Goal: Task Accomplishment & Management: Manage account settings

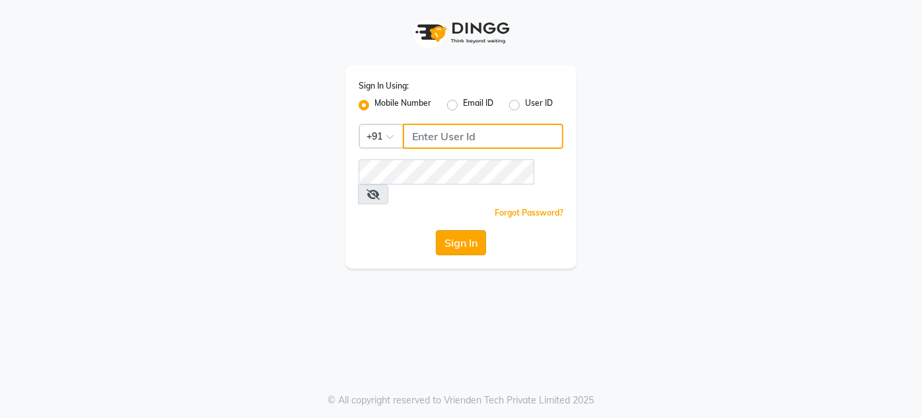
type input "8095355755"
click at [453, 230] on button "Sign In" at bounding box center [461, 242] width 50 height 25
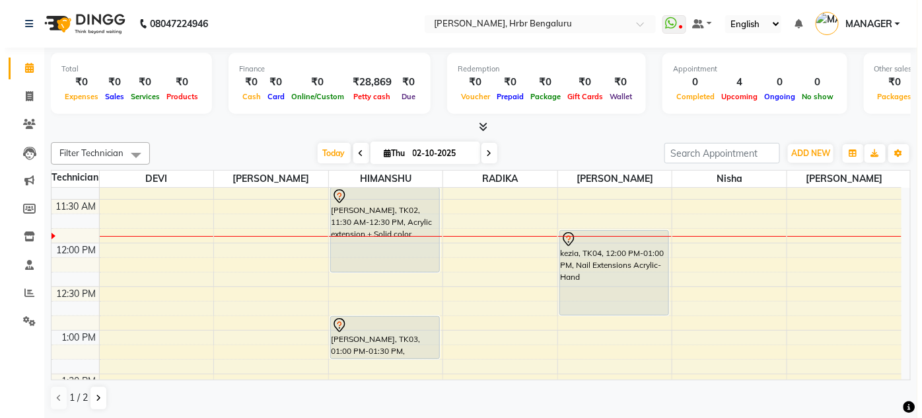
scroll to position [975, 0]
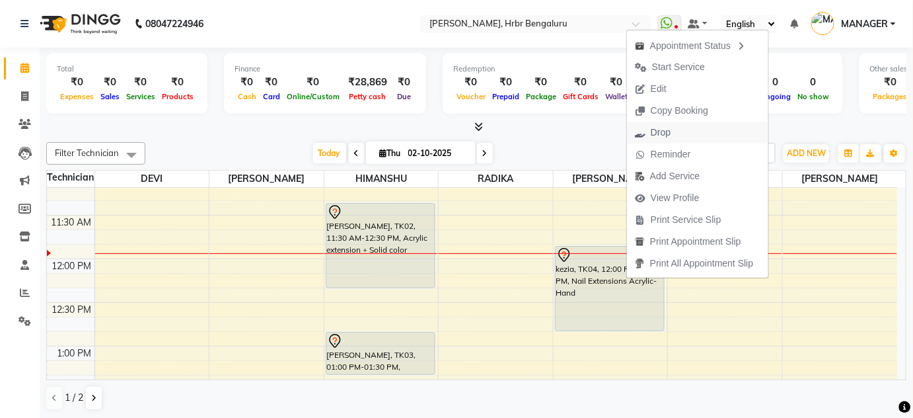
click at [659, 131] on span "Drop" at bounding box center [661, 133] width 20 height 14
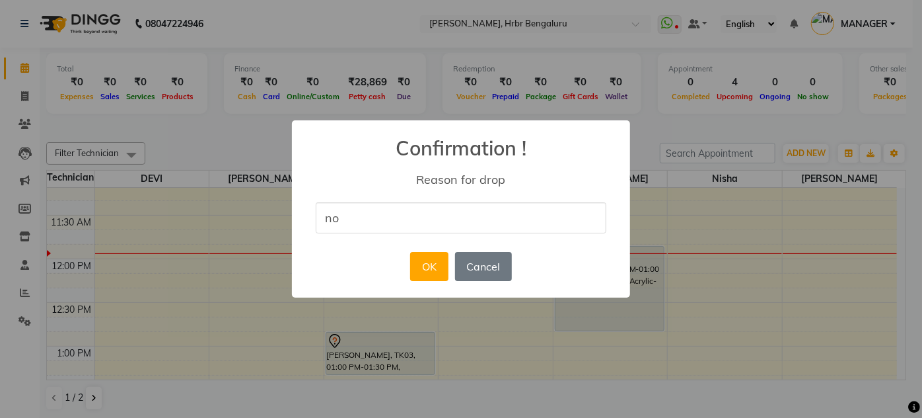
type input "n"
click at [521, 216] on input "she cancled because she couldent wait untill uv battry comes" at bounding box center [461, 217] width 291 height 31
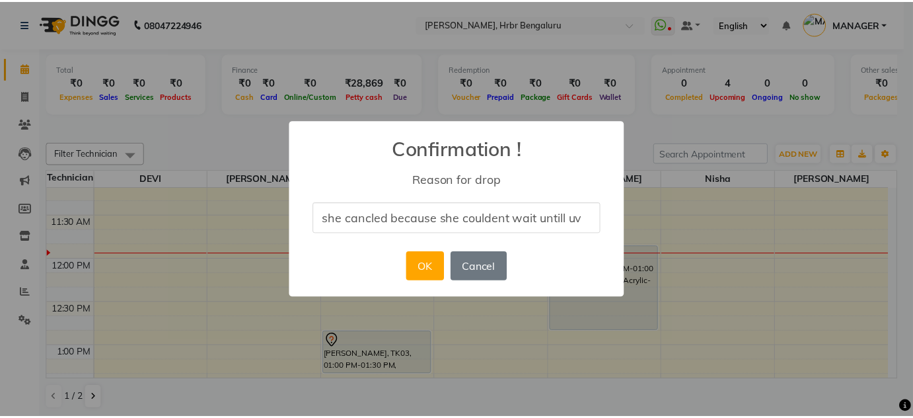
scroll to position [0, 0]
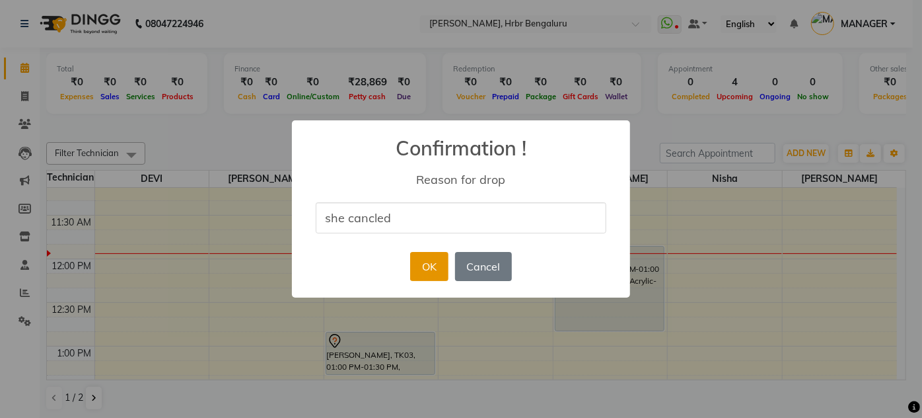
type input "she cancled"
click at [434, 274] on button "OK" at bounding box center [429, 266] width 38 height 29
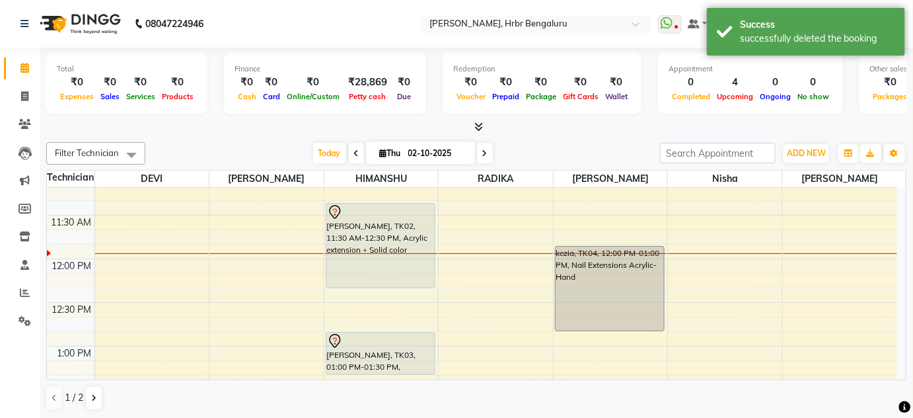
scroll to position [982, 0]
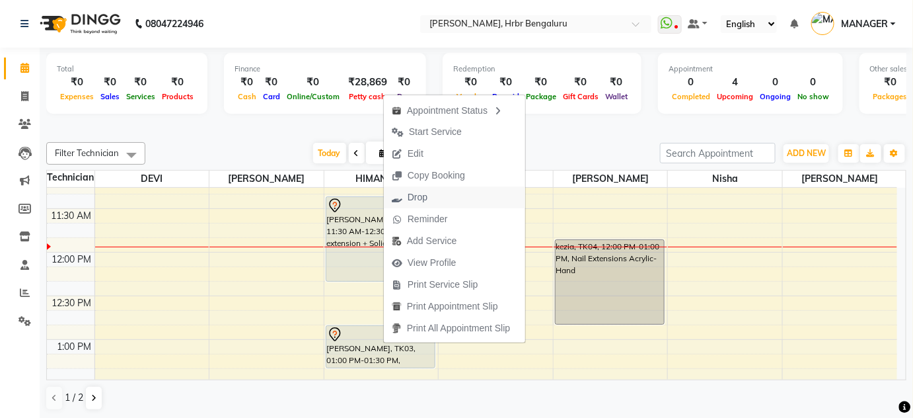
click at [420, 197] on span "Drop" at bounding box center [418, 197] width 20 height 14
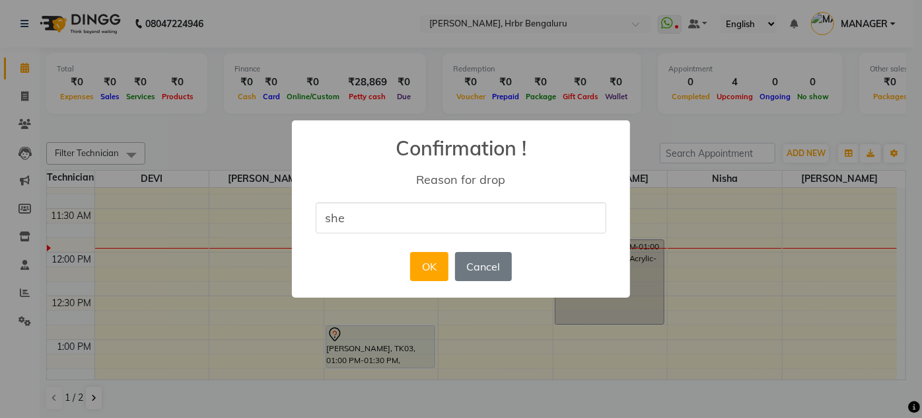
type input "she is not coming"
click at [419, 272] on button "OK" at bounding box center [429, 266] width 38 height 29
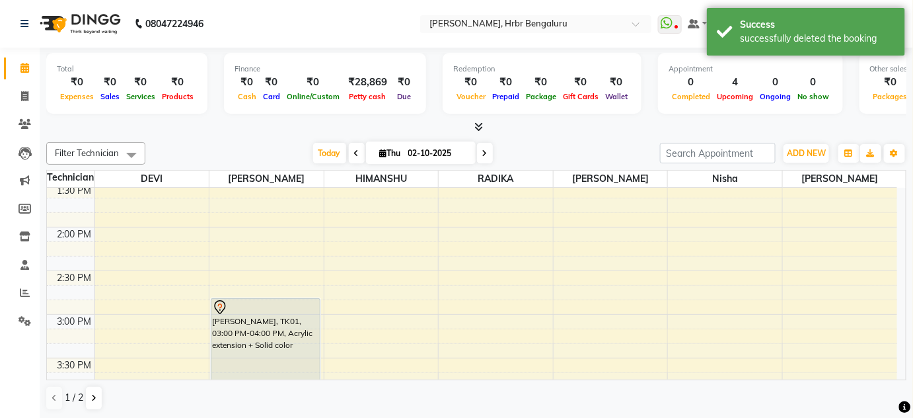
scroll to position [1175, 0]
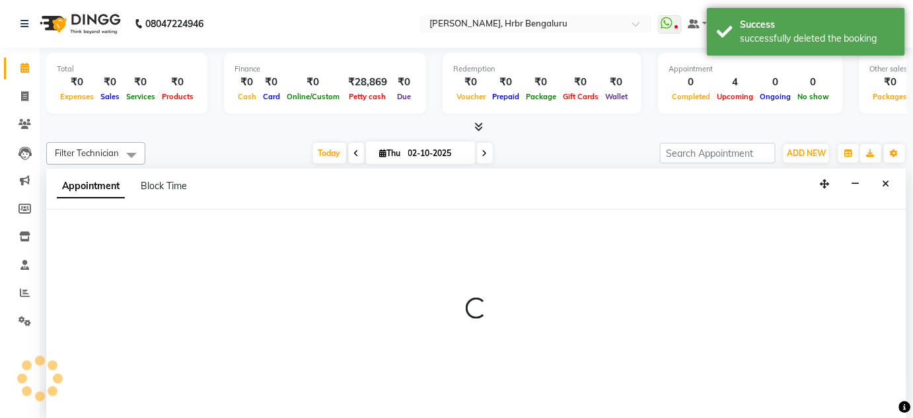
scroll to position [0, 0]
select select "87889"
select select "840"
select select "tentative"
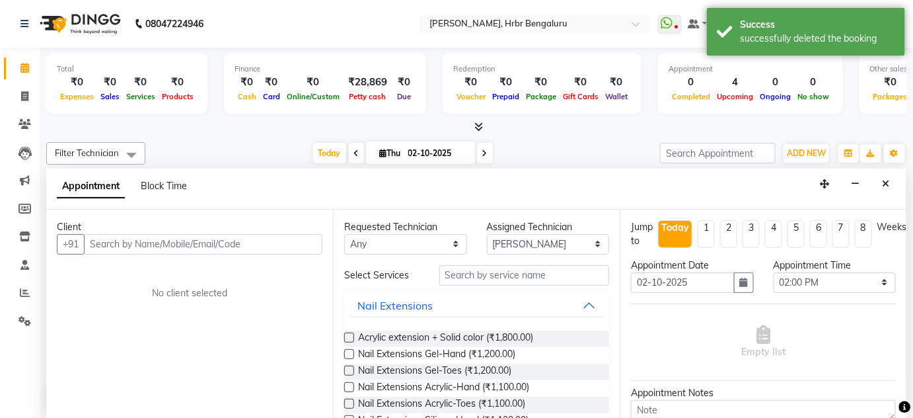
click at [167, 235] on input "text" at bounding box center [203, 244] width 238 height 20
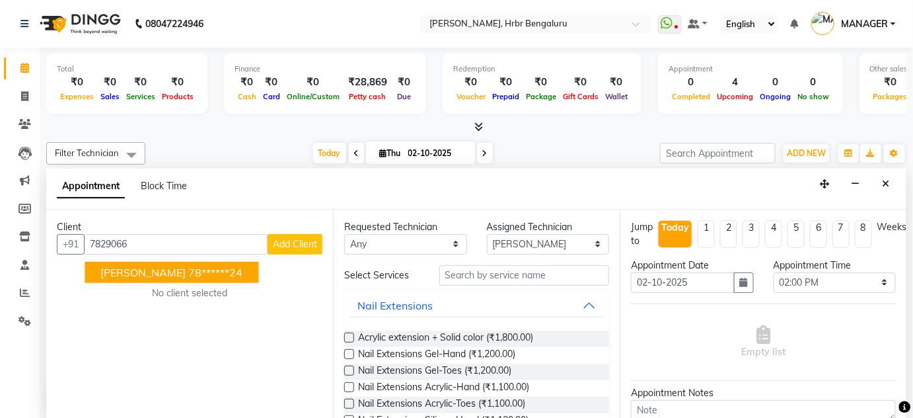
click at [188, 277] on ngb-highlight "78******24" at bounding box center [215, 271] width 54 height 13
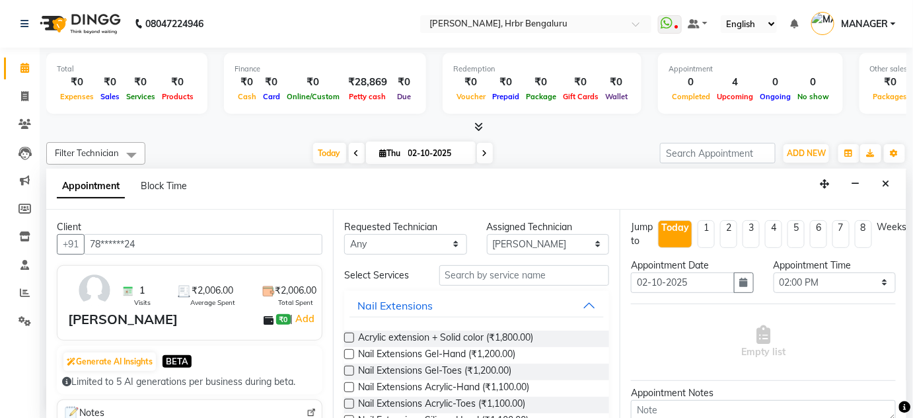
type input "78******24"
click at [470, 275] on input "text" at bounding box center [524, 275] width 170 height 20
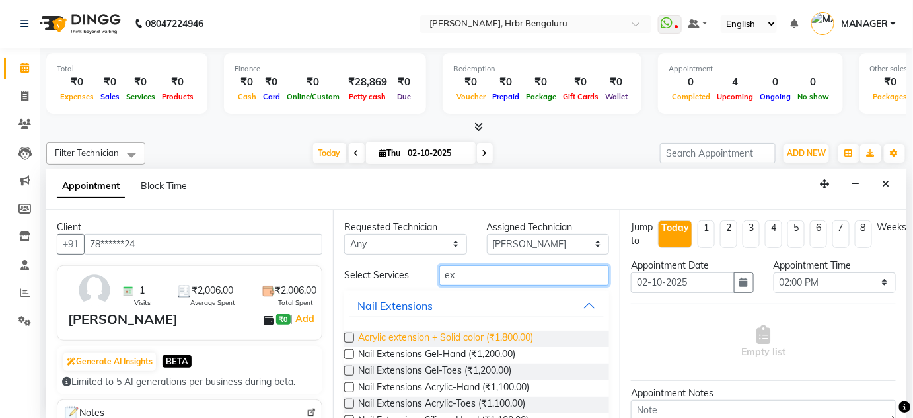
type input "ex"
click at [441, 330] on span "Acrylic extension + Solid color (₹1,800.00)" at bounding box center [445, 338] width 175 height 17
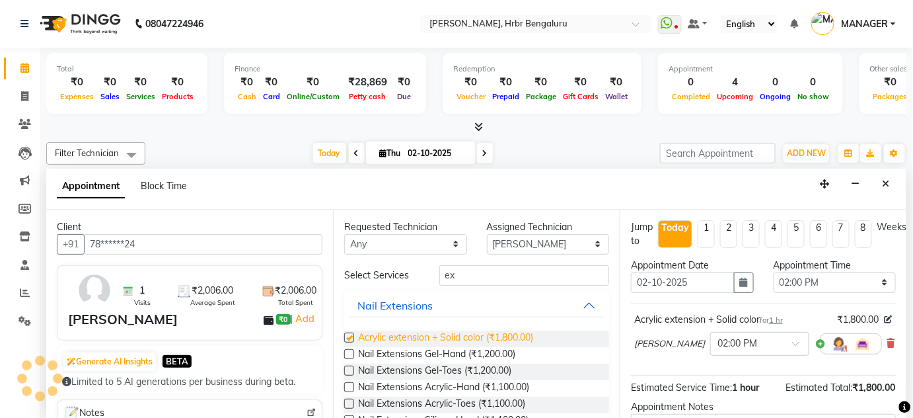
checkbox input "false"
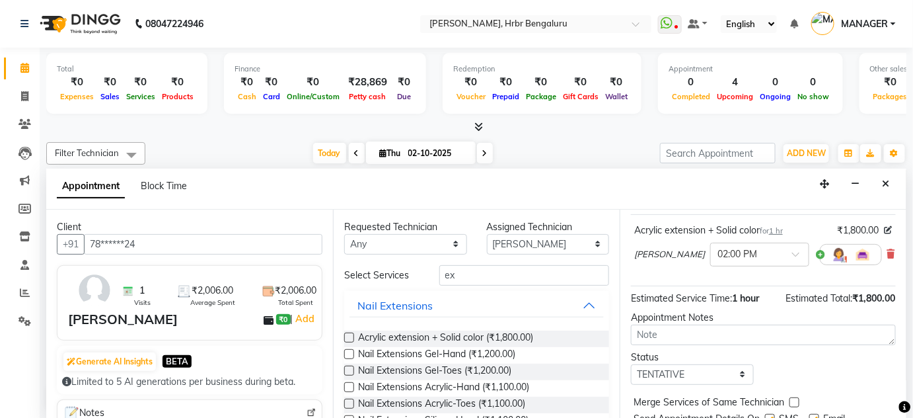
scroll to position [137, 0]
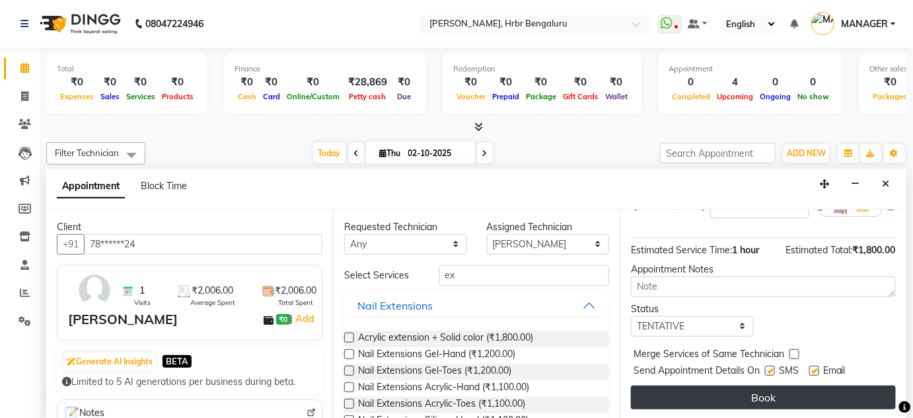
click at [773, 395] on button "Book" at bounding box center [763, 397] width 265 height 24
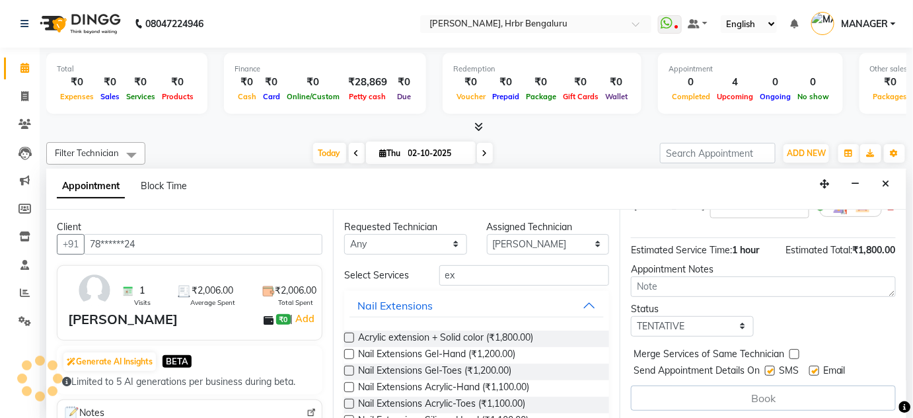
scroll to position [0, 0]
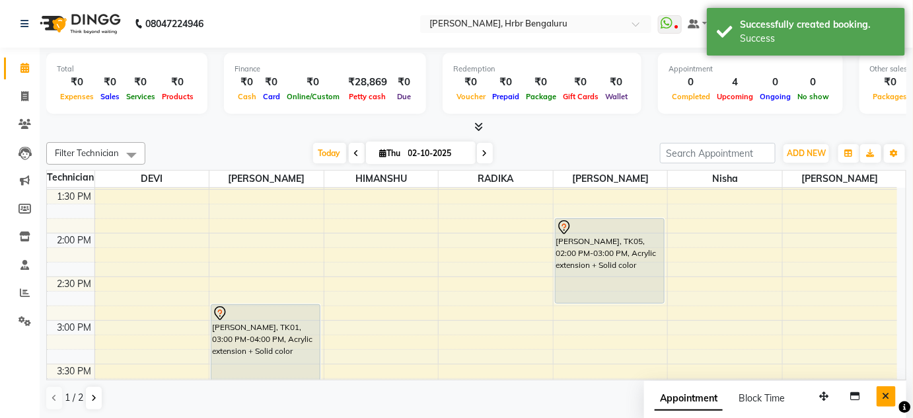
click at [887, 395] on icon "Close" at bounding box center [886, 395] width 7 height 9
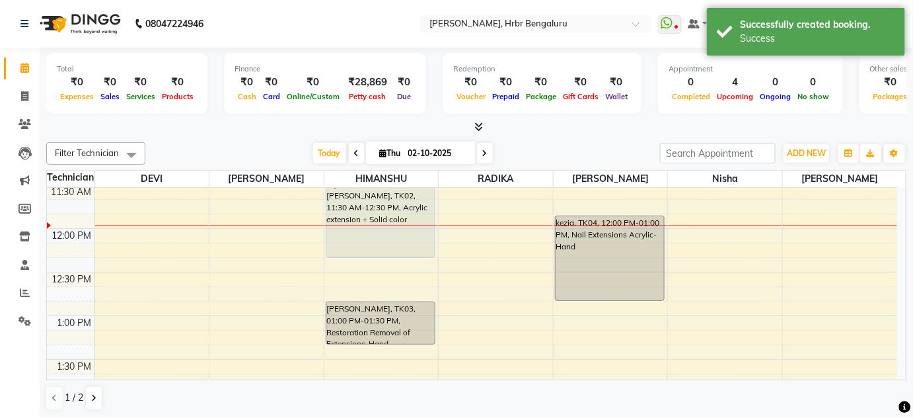
scroll to position [1000, 0]
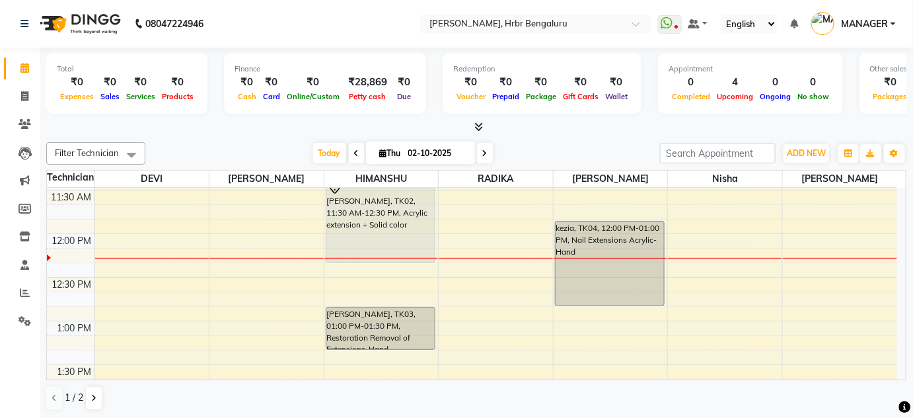
click at [408, 160] on input "02-10-2025" at bounding box center [437, 153] width 66 height 20
select select "10"
select select "2025"
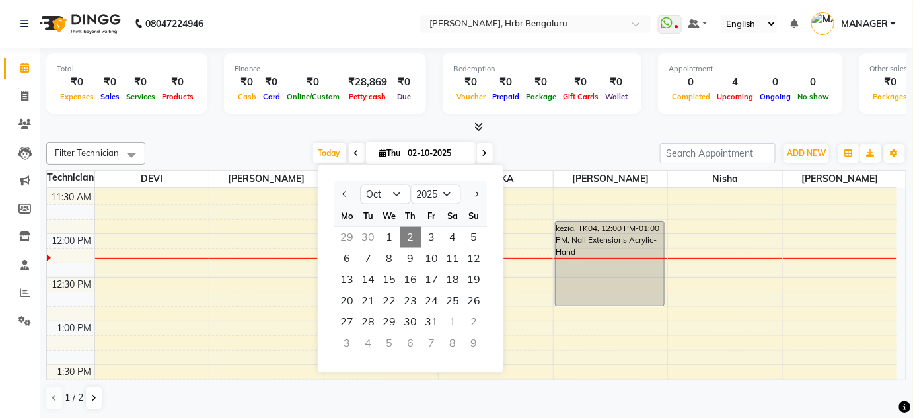
click at [407, 149] on input "02-10-2025" at bounding box center [437, 153] width 66 height 20
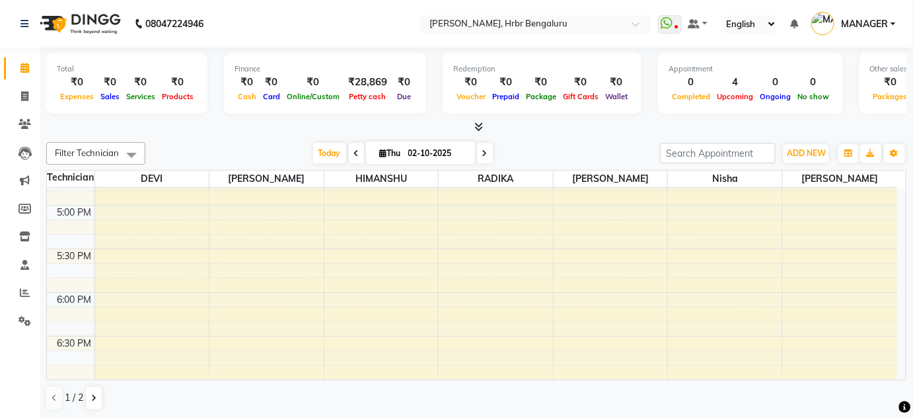
scroll to position [1470, 0]
click at [21, 322] on icon at bounding box center [24, 321] width 13 height 10
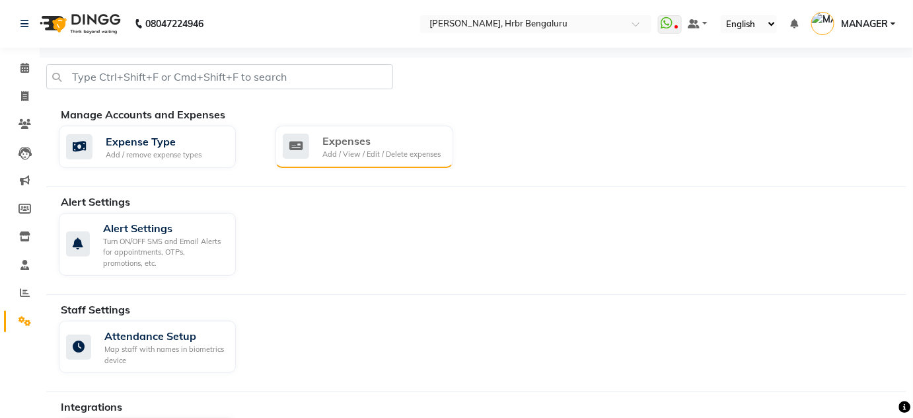
click at [376, 130] on div "Expenses Add / View / Edit / Delete expenses" at bounding box center [363, 147] width 177 height 42
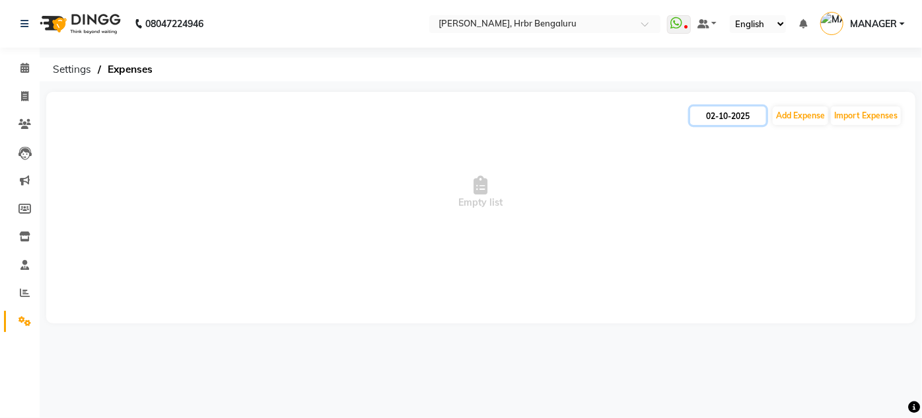
click at [747, 109] on input "02-10-2025" at bounding box center [728, 115] width 76 height 18
select select "10"
select select "2025"
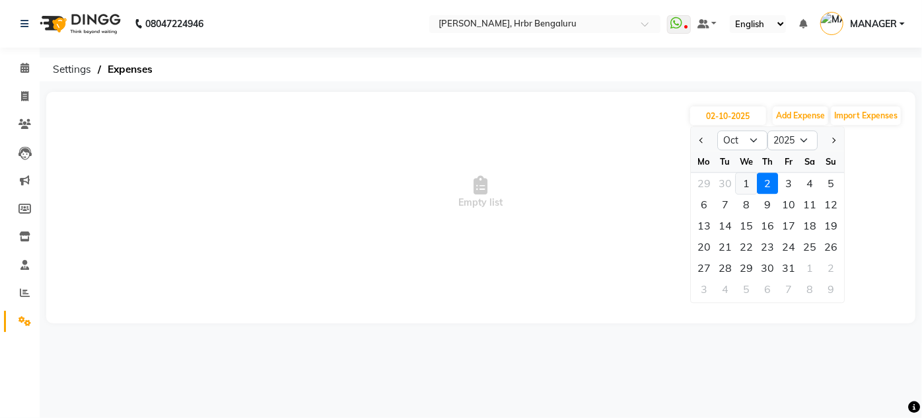
click at [748, 176] on div "1" at bounding box center [746, 182] width 21 height 21
type input "01-10-2025"
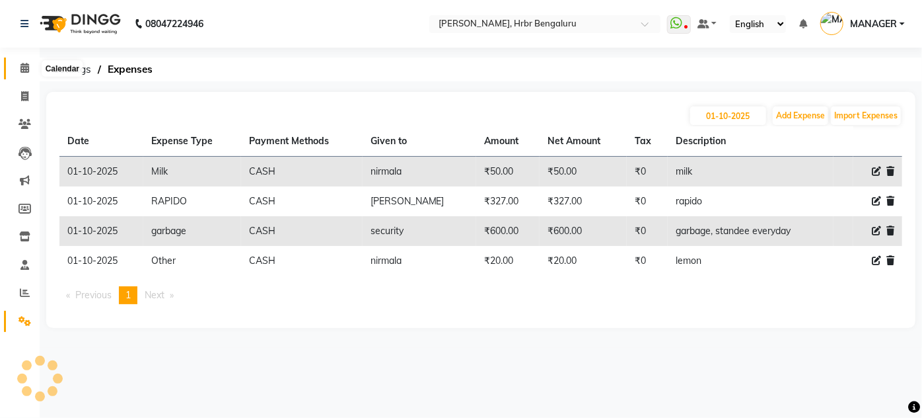
click at [27, 69] on icon at bounding box center [24, 68] width 9 height 10
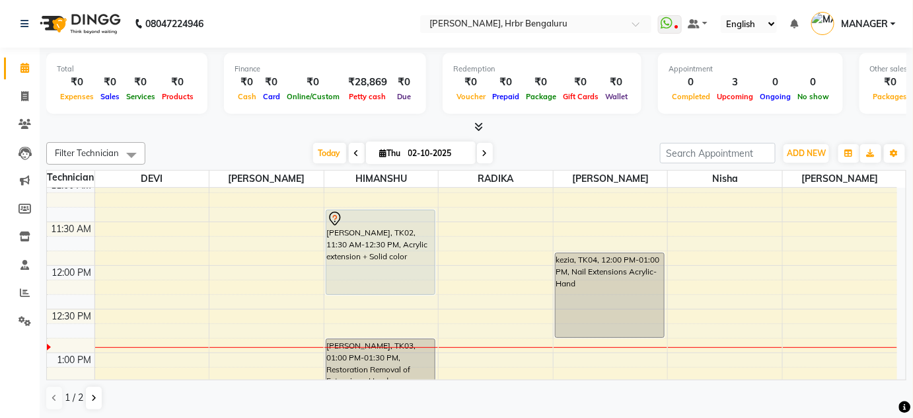
scroll to position [957, 0]
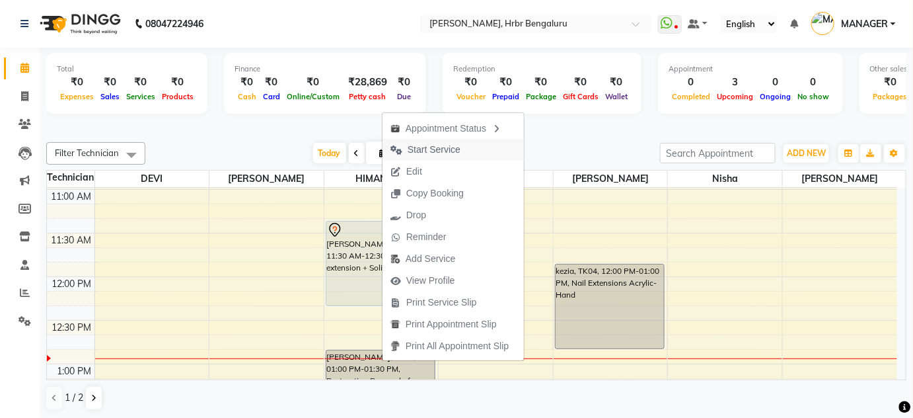
click at [406, 147] on span "Start Service" at bounding box center [426, 150] width 86 height 22
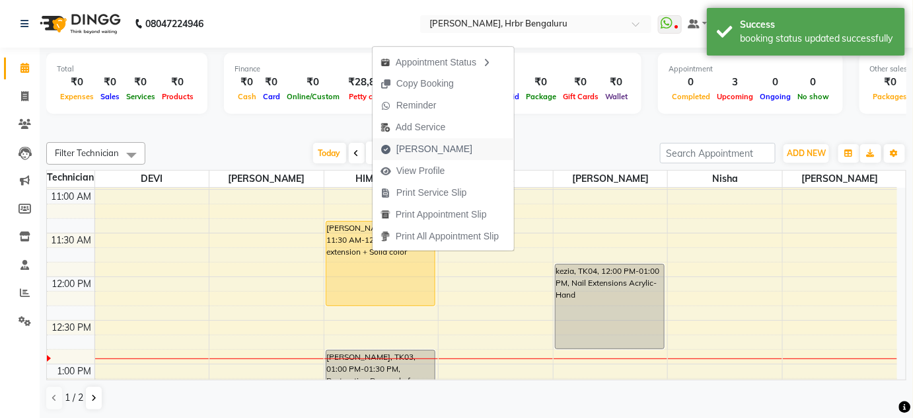
click at [427, 147] on span "Mark Done" at bounding box center [434, 149] width 76 height 14
select select "service"
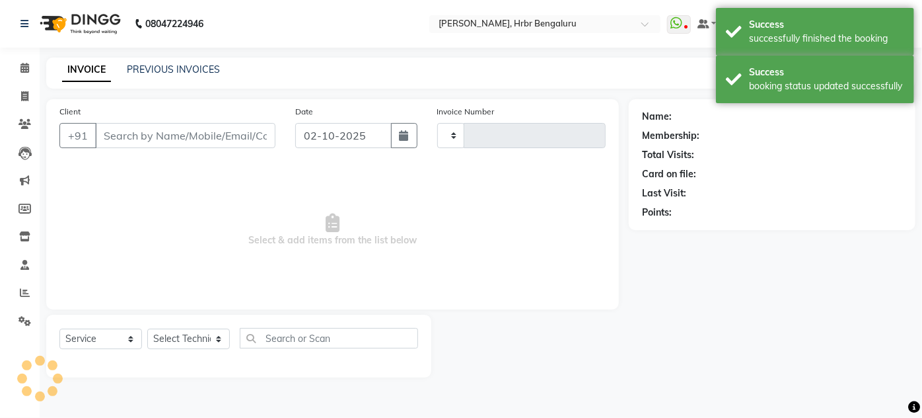
type input "1251"
select select "3771"
type input "89******39"
select select "82748"
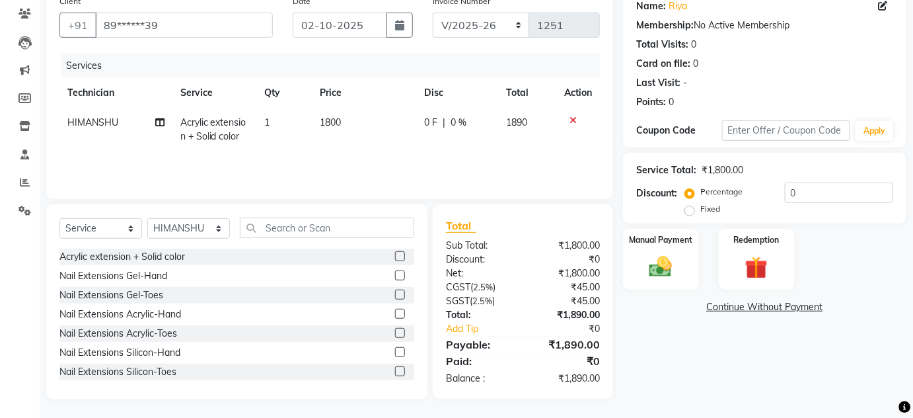
scroll to position [111, 0]
click at [297, 231] on input "text" at bounding box center [327, 227] width 174 height 20
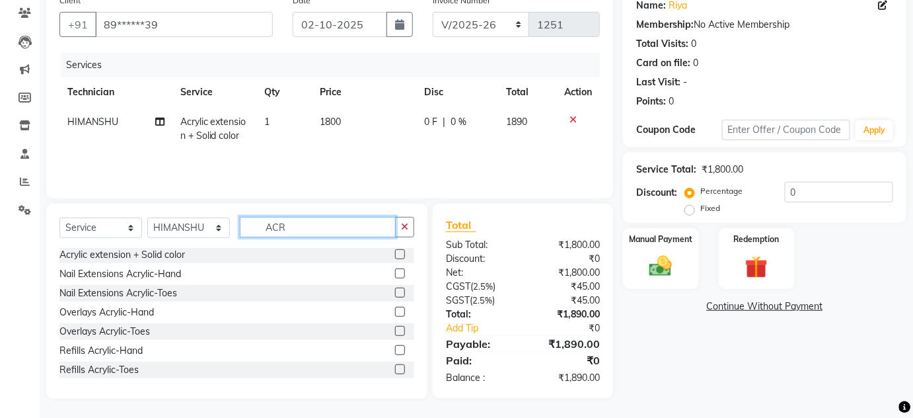
scroll to position [0, 0]
type input "ACRYLI"
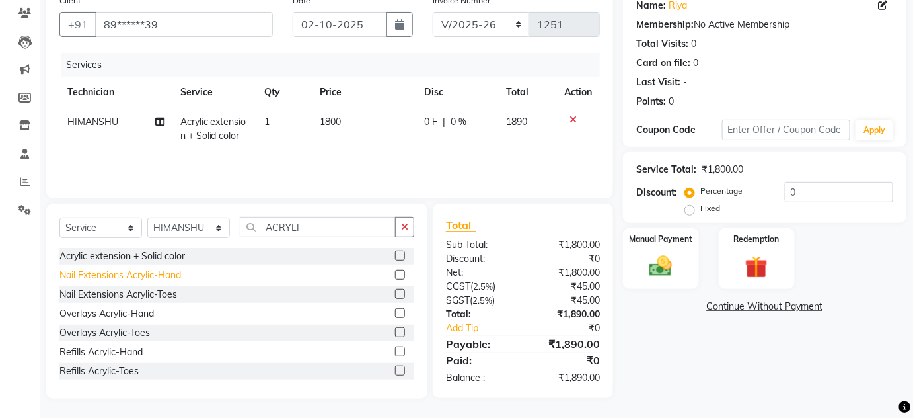
click at [90, 271] on div "Nail Extensions Acrylic-Hand" at bounding box center [120, 275] width 122 height 14
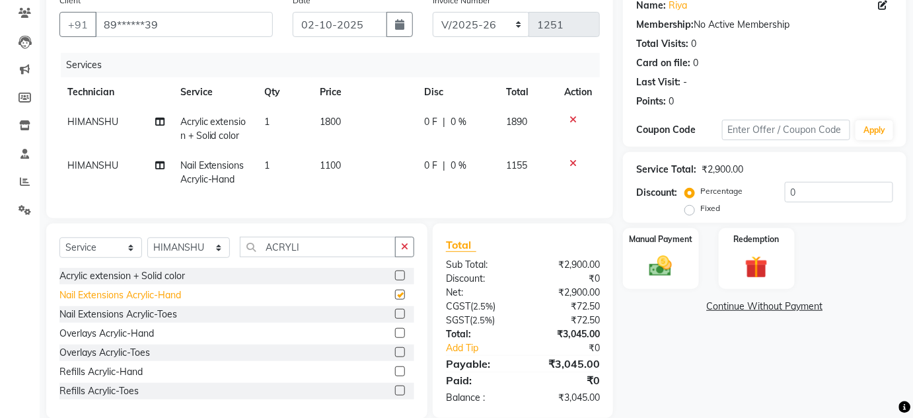
checkbox input "false"
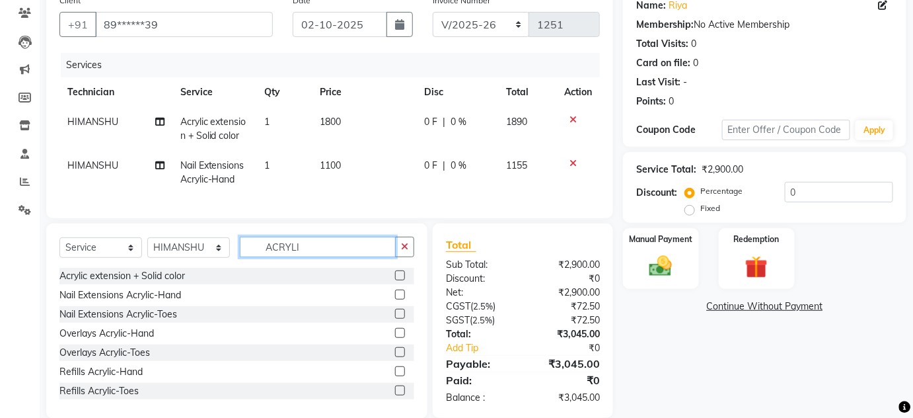
click at [320, 252] on input "ACRYLI" at bounding box center [318, 247] width 156 height 20
type input "A"
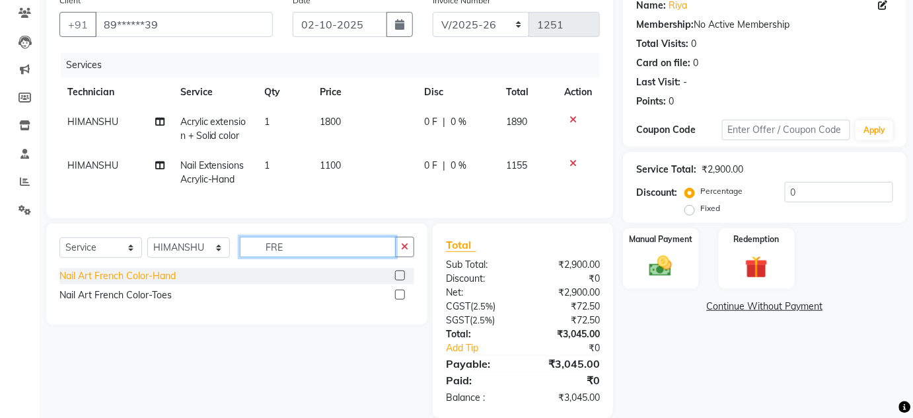
type input "FRE"
click at [126, 283] on div "Nail Art French Color-Hand" at bounding box center [117, 276] width 116 height 14
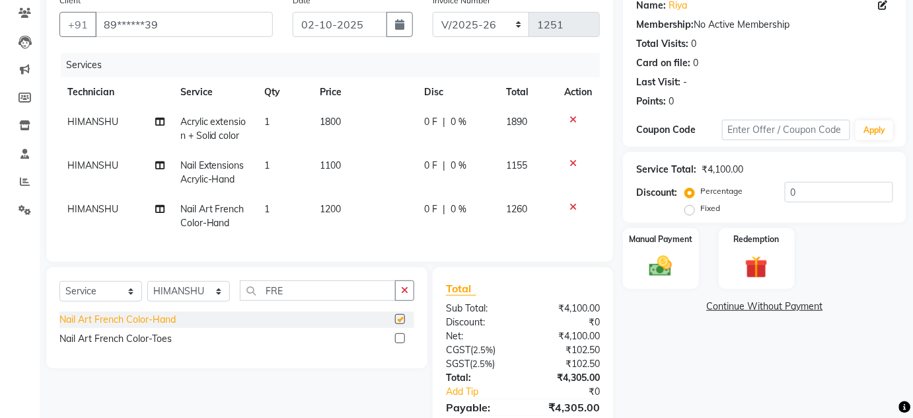
checkbox input "false"
click at [573, 118] on icon at bounding box center [572, 119] width 7 height 9
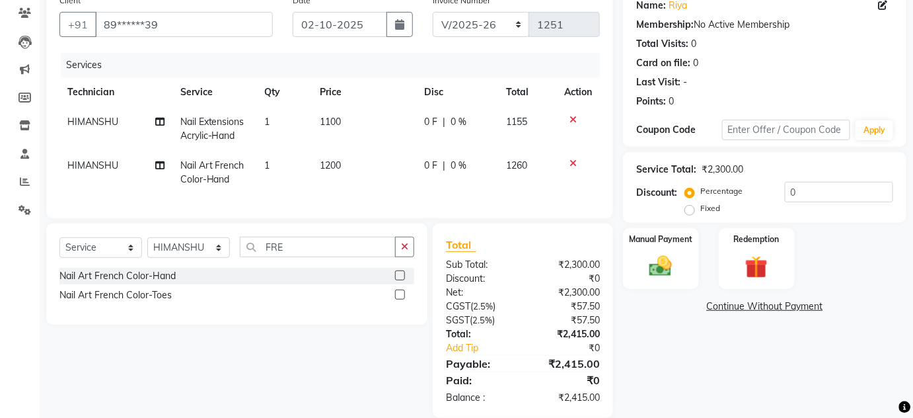
scroll to position [139, 0]
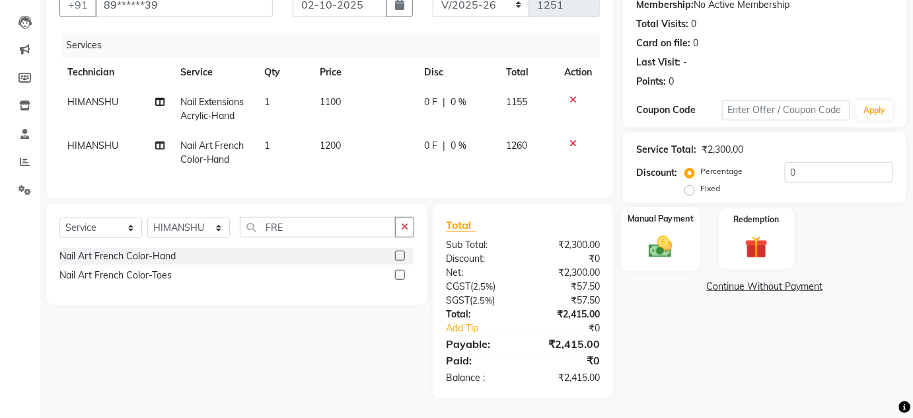
click at [657, 233] on img at bounding box center [660, 246] width 38 height 27
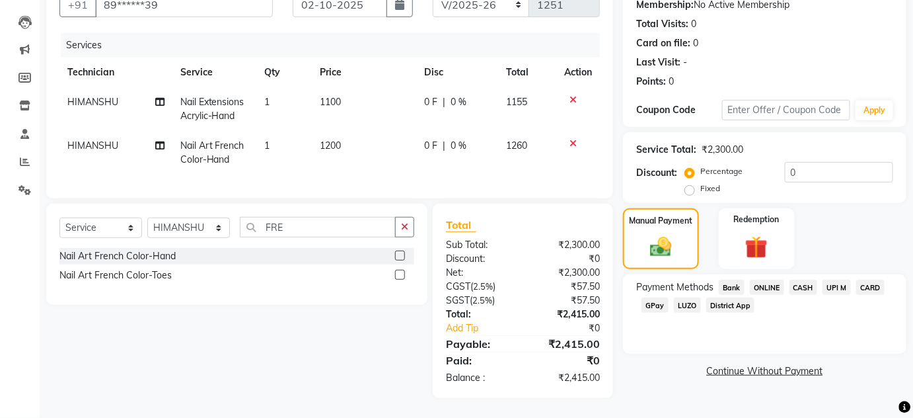
click at [805, 279] on span "CASH" at bounding box center [803, 286] width 28 height 15
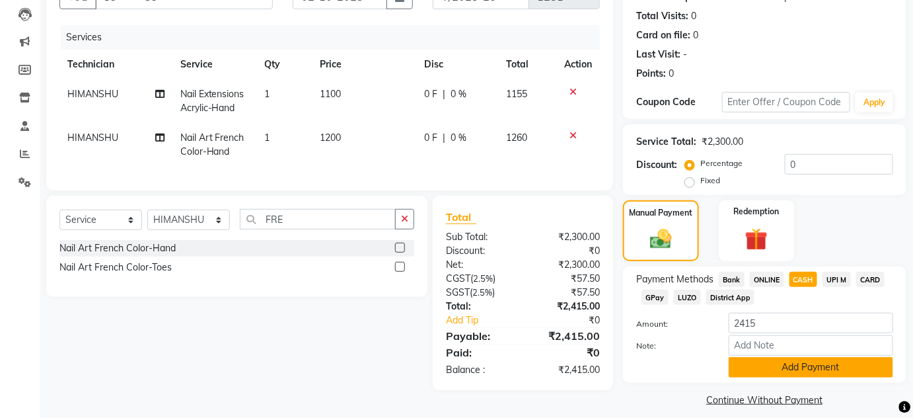
click at [762, 365] on button "Add Payment" at bounding box center [811, 367] width 164 height 20
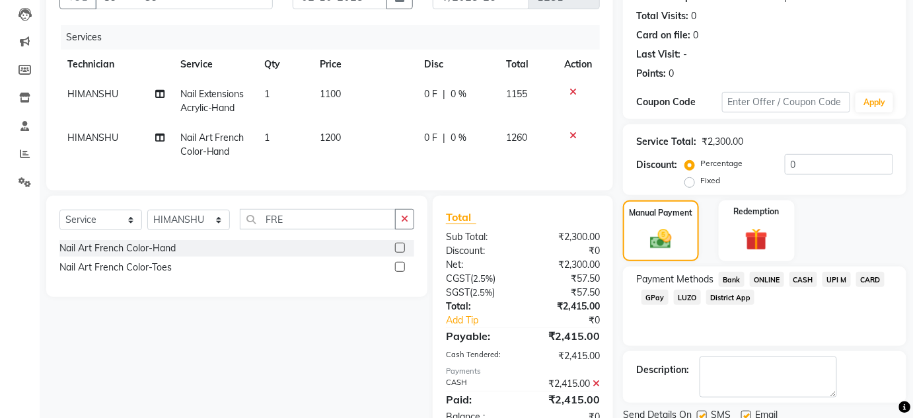
scroll to position [187, 0]
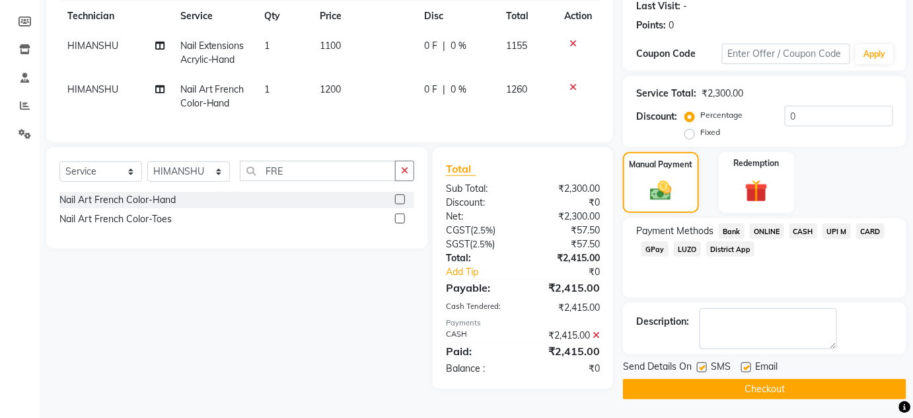
click at [833, 388] on button "Checkout" at bounding box center [764, 389] width 283 height 20
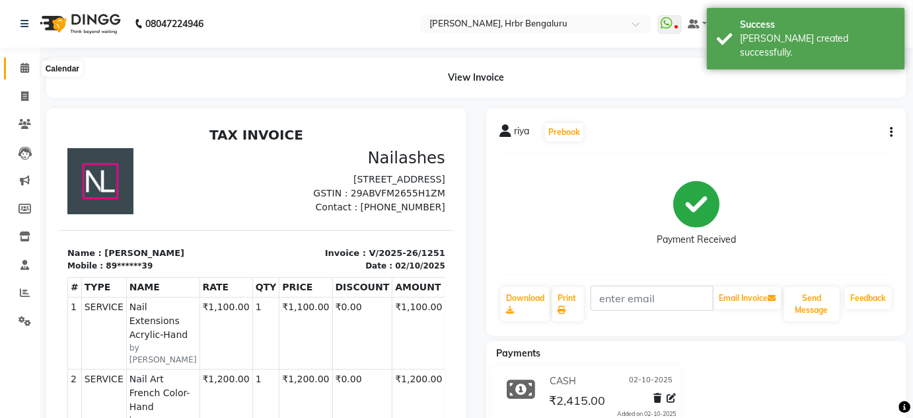
click at [21, 67] on icon at bounding box center [24, 68] width 9 height 10
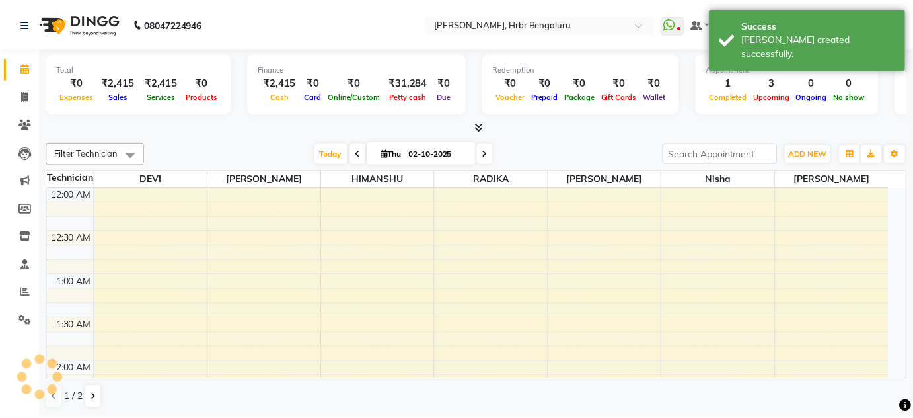
scroll to position [517, 0]
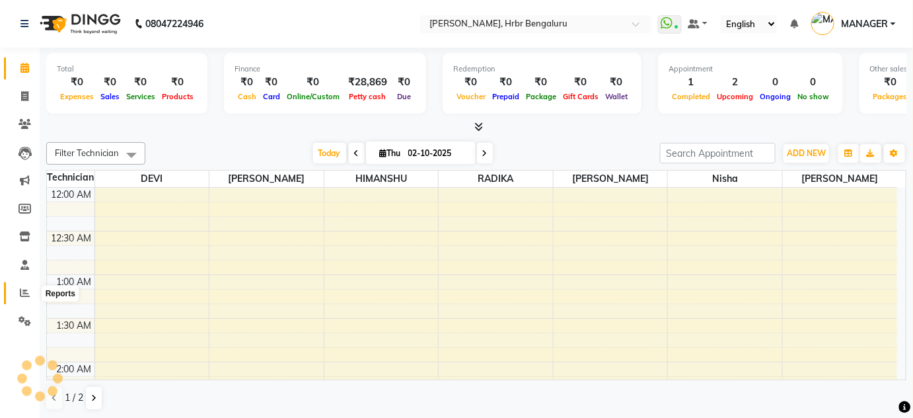
scroll to position [517, 0]
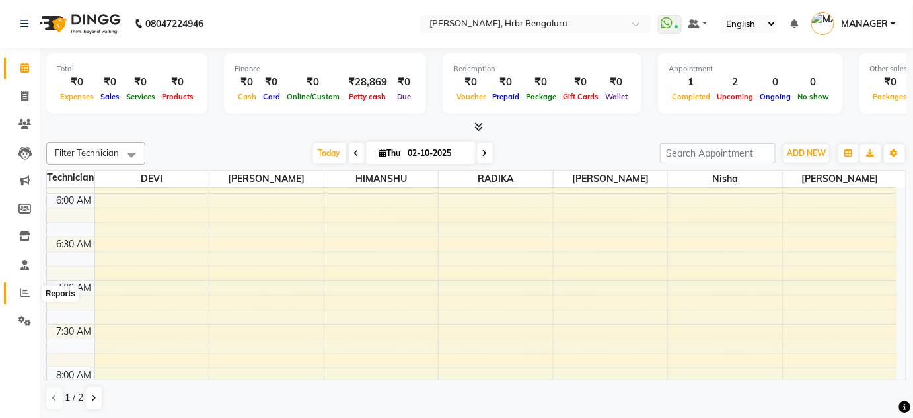
click at [22, 290] on icon at bounding box center [25, 292] width 10 height 10
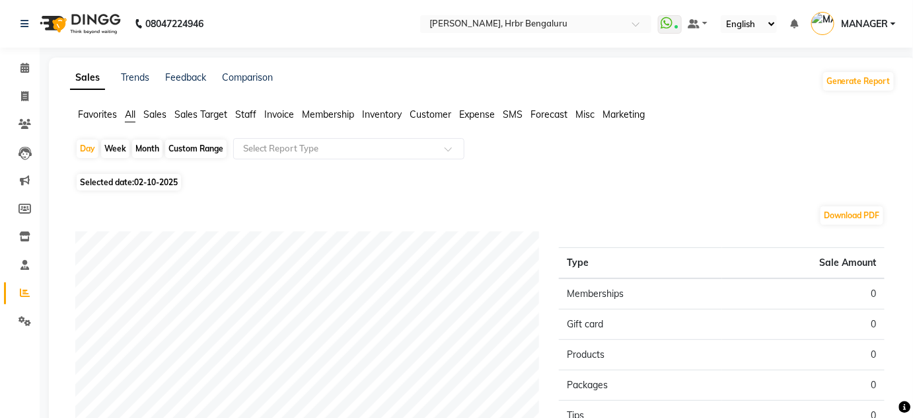
click at [243, 109] on span "Staff" at bounding box center [245, 114] width 21 height 12
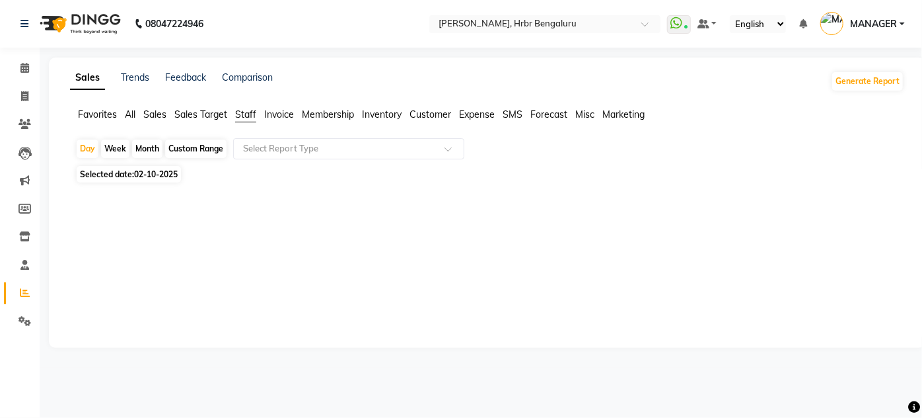
click at [122, 172] on span "Selected date: 02-10-2025" at bounding box center [129, 174] width 104 height 17
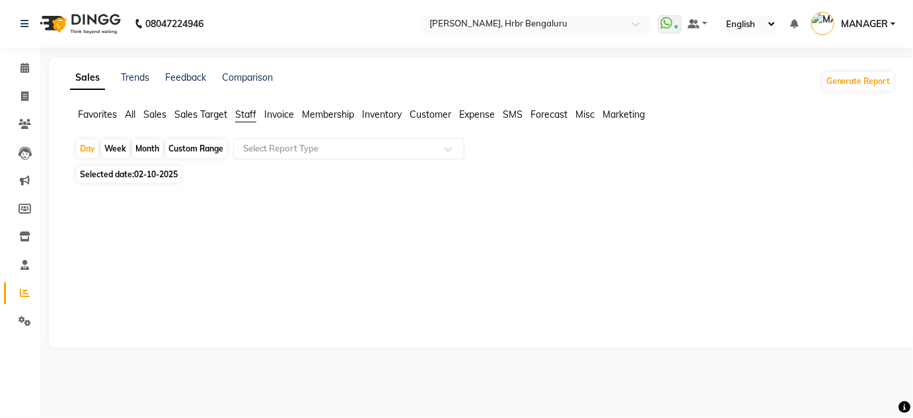
select select "10"
select select "2025"
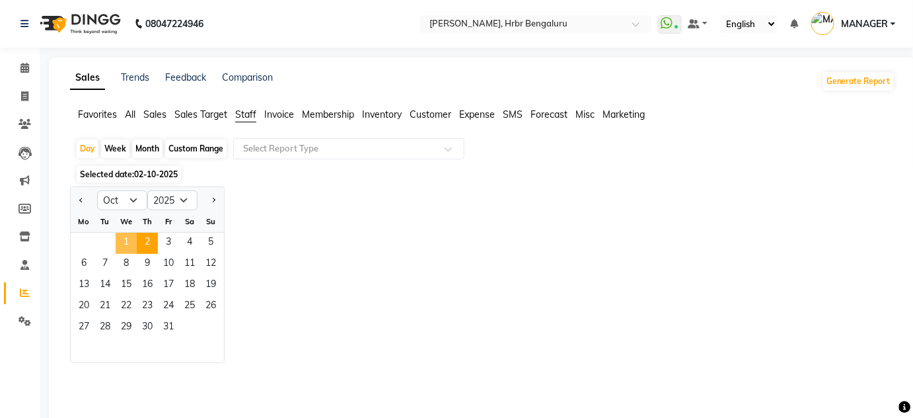
click at [123, 239] on span "1" at bounding box center [126, 243] width 21 height 21
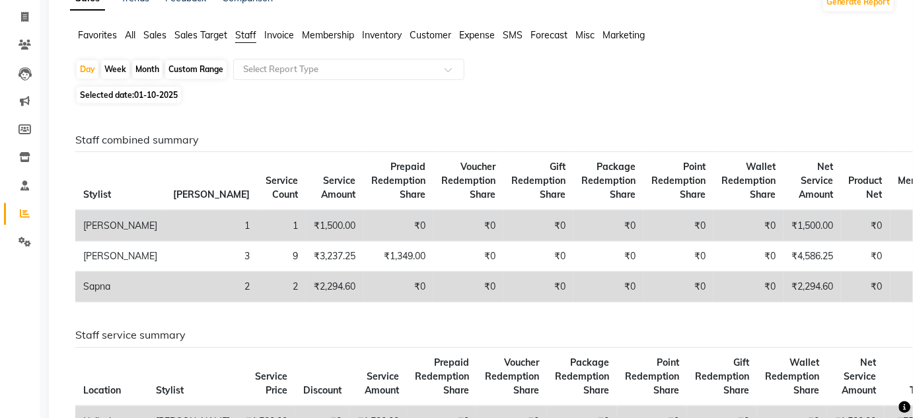
scroll to position [81, 0]
click at [149, 67] on div "Month" at bounding box center [147, 68] width 30 height 18
select select "10"
select select "2025"
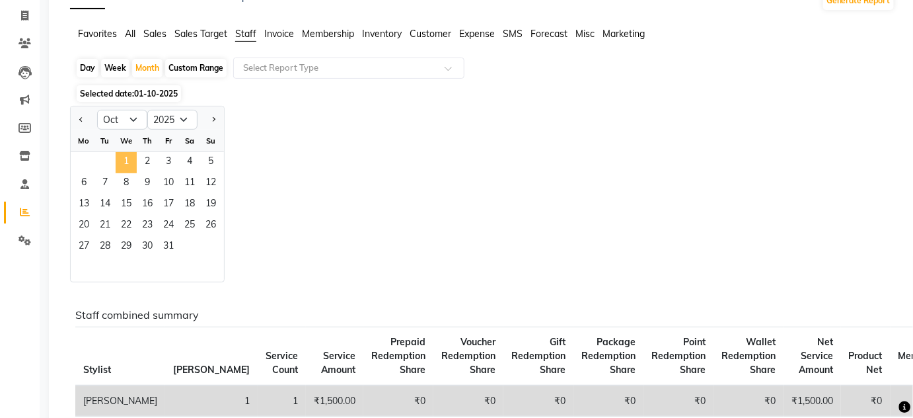
click at [124, 160] on span "1" at bounding box center [126, 162] width 21 height 21
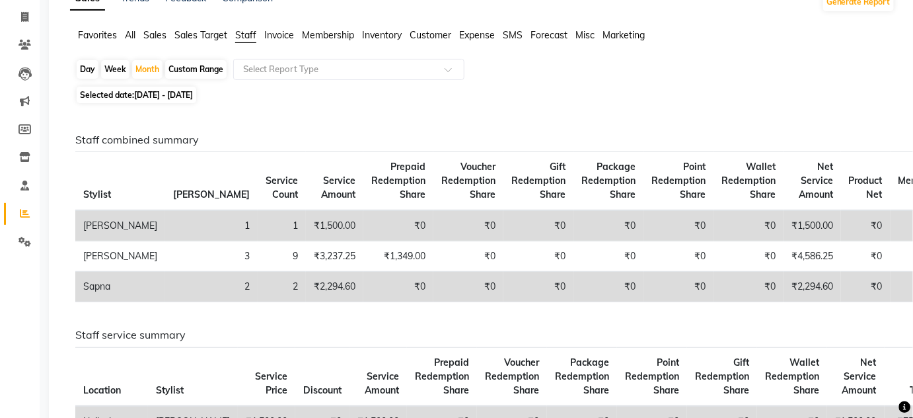
scroll to position [0, 0]
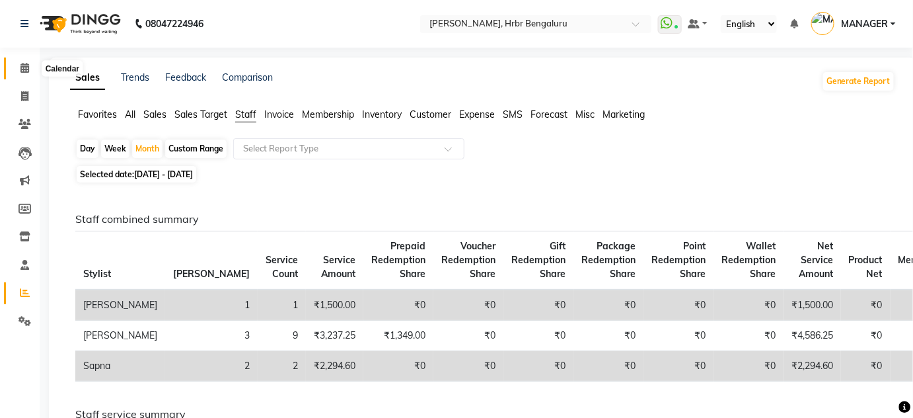
click at [23, 66] on icon at bounding box center [24, 68] width 9 height 10
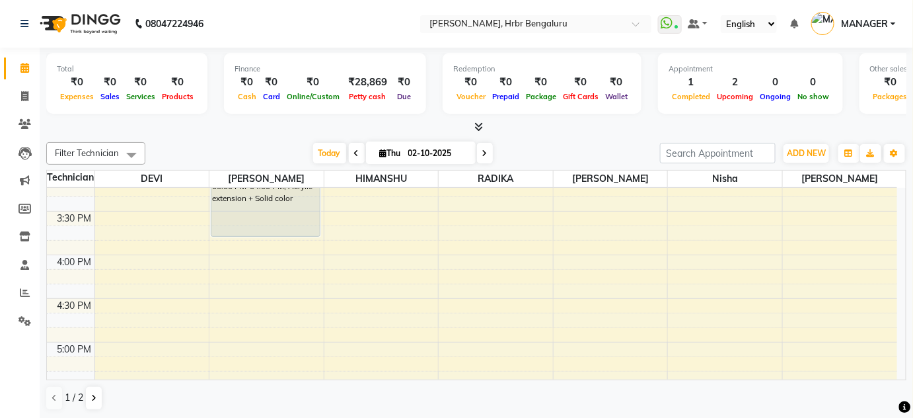
scroll to position [1333, 0]
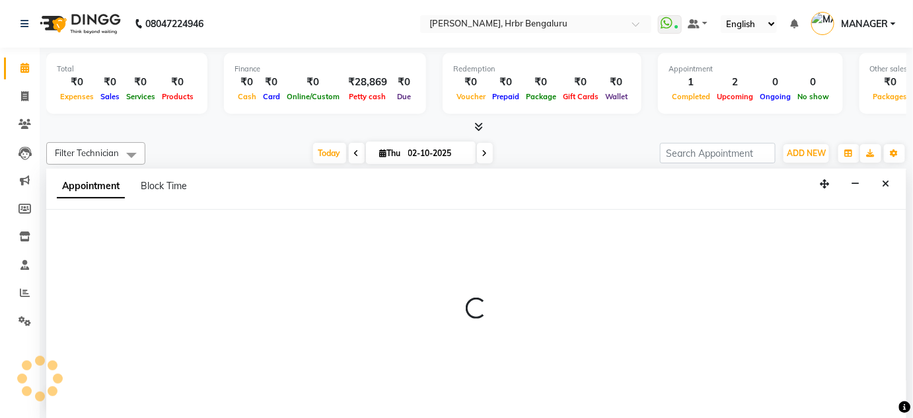
scroll to position [0, 0]
select select "87889"
select select "960"
select select "tentative"
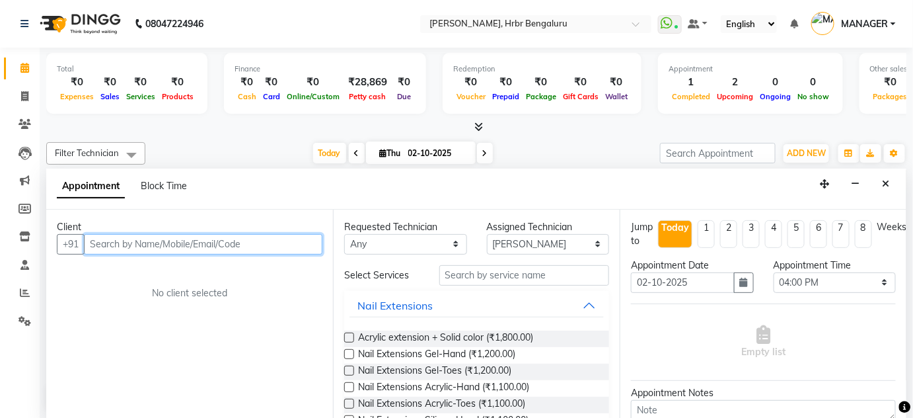
click at [247, 238] on input "text" at bounding box center [203, 244] width 238 height 20
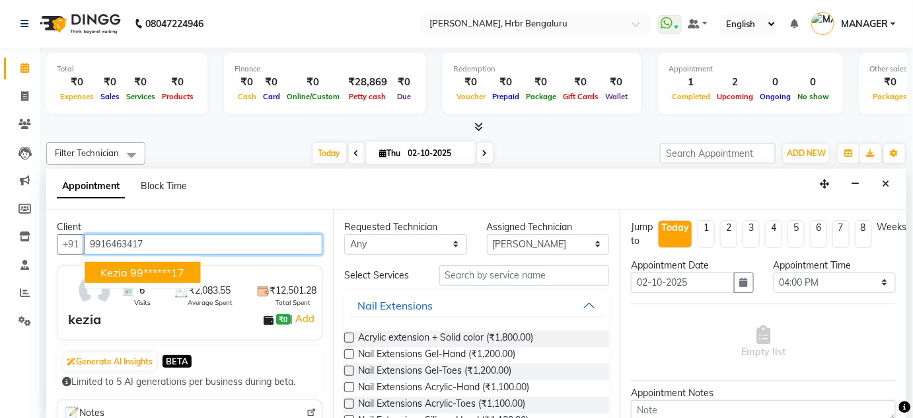
click at [153, 274] on ngb-highlight "99******17" at bounding box center [157, 271] width 54 height 13
type input "99******17"
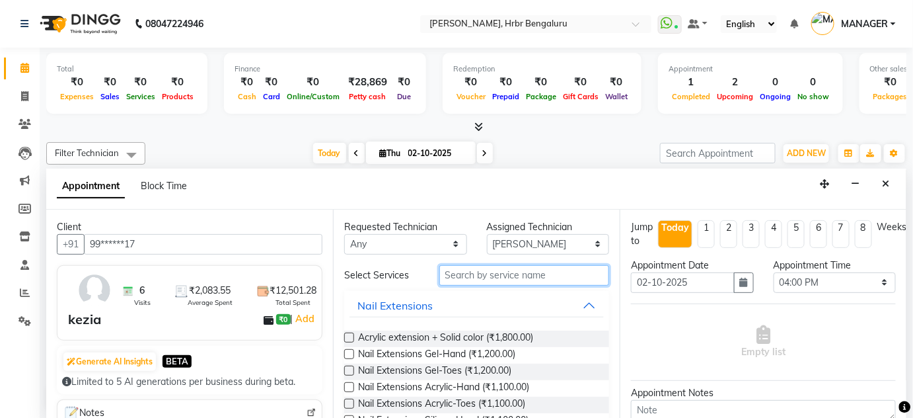
click at [460, 267] on input "text" at bounding box center [524, 275] width 170 height 20
type input "EX"
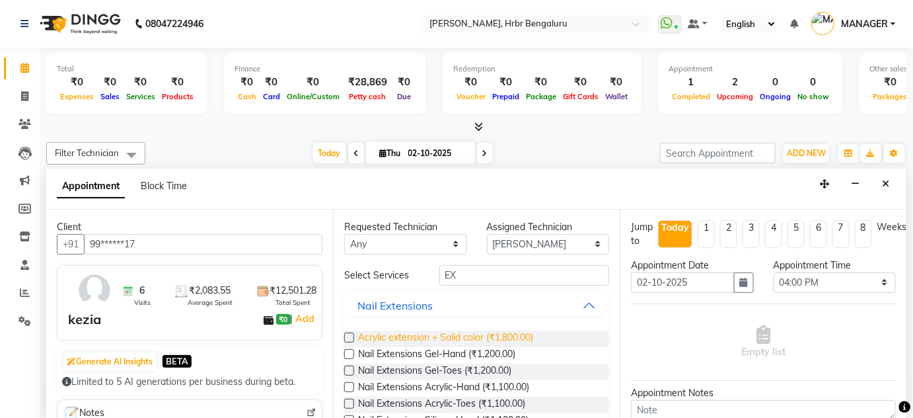
click at [459, 336] on span "Acrylic extension + Solid color (₹1,800.00)" at bounding box center [445, 338] width 175 height 17
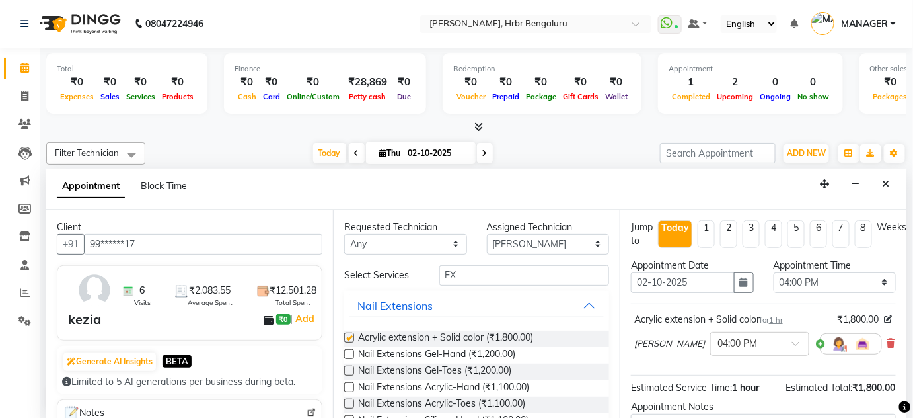
checkbox input "false"
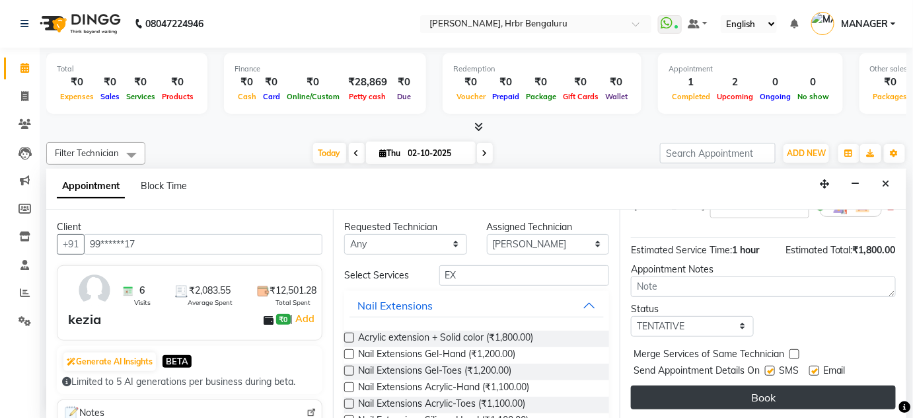
click at [835, 396] on button "Book" at bounding box center [763, 397] width 265 height 24
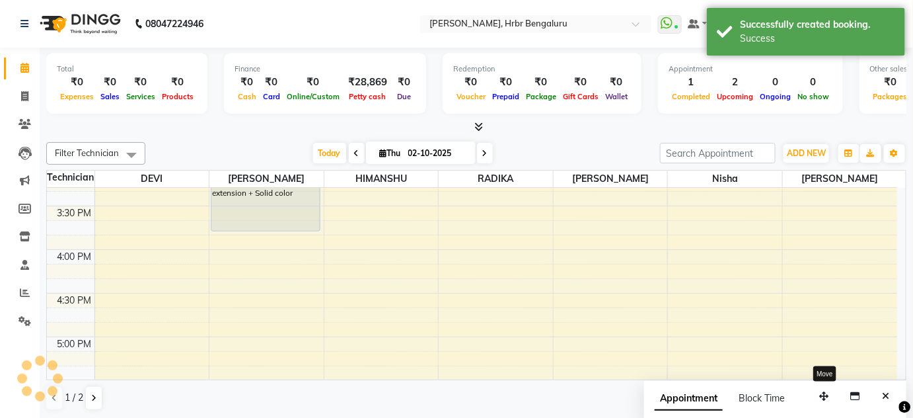
scroll to position [0, 0]
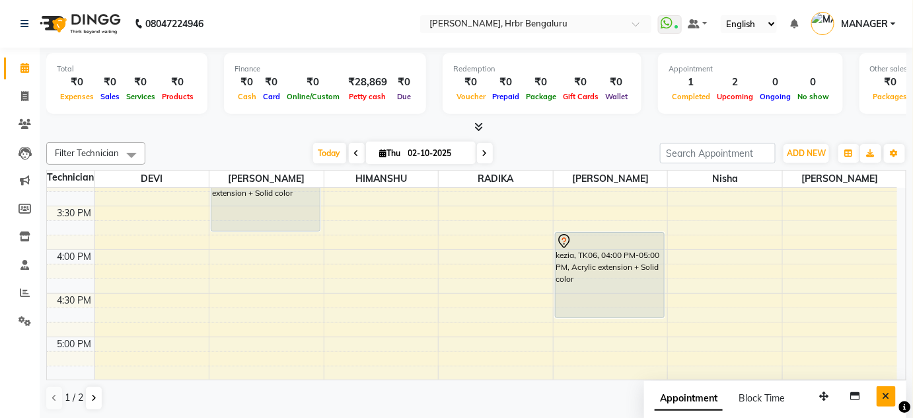
click at [891, 398] on button "Close" at bounding box center [886, 396] width 19 height 20
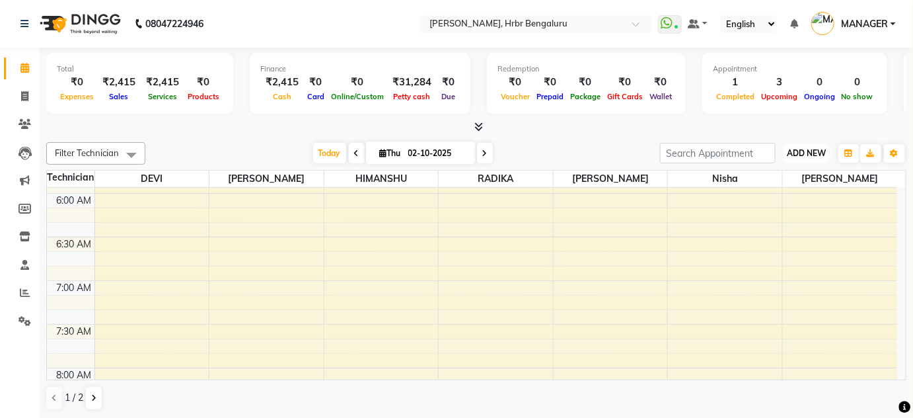
click at [807, 150] on span "ADD NEW" at bounding box center [806, 153] width 39 height 10
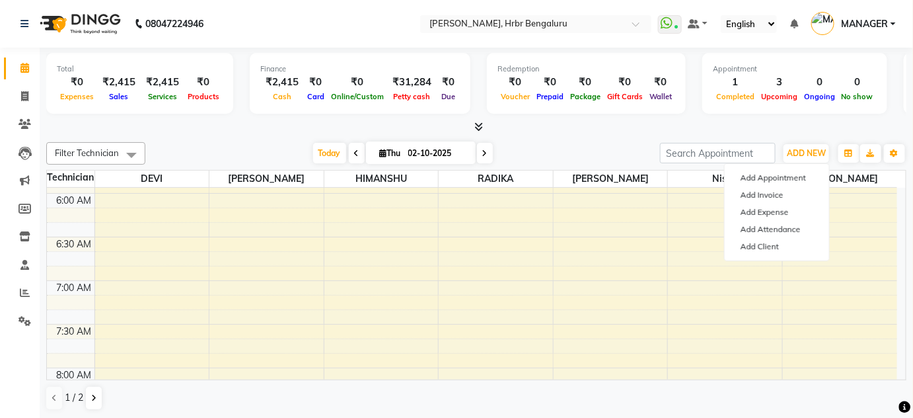
click at [621, 145] on div "Today Thu 02-10-2025" at bounding box center [402, 153] width 501 height 20
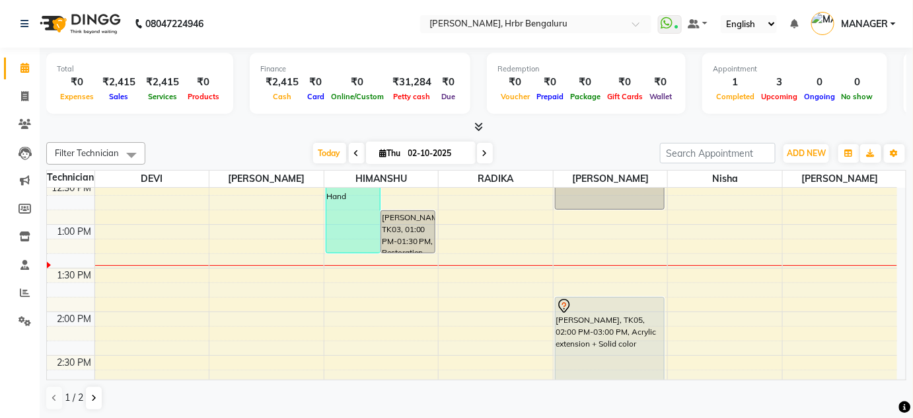
scroll to position [1112, 0]
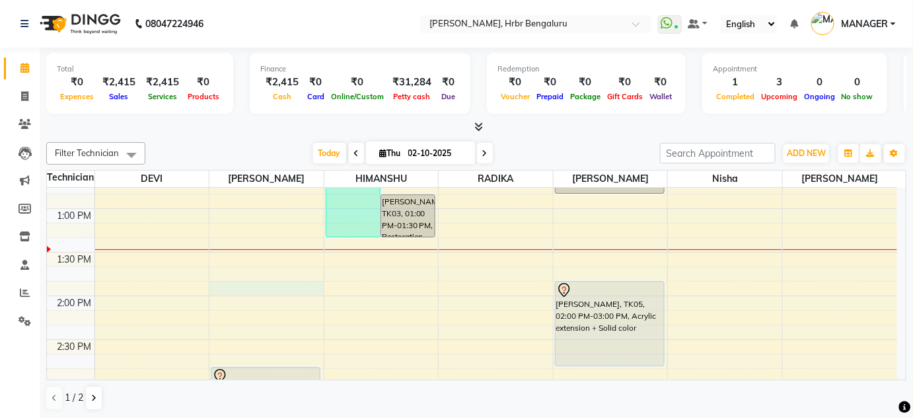
click at [267, 285] on div "12:00 AM 12:30 AM 1:00 AM 1:30 AM 2:00 AM 2:30 AM 3:00 AM 3:30 AM 4:00 AM 4:30 …" at bounding box center [472, 34] width 850 height 1918
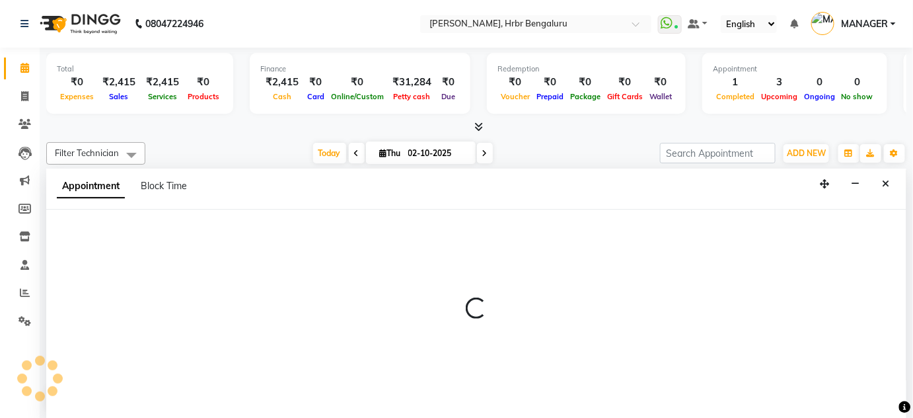
scroll to position [0, 0]
select select "77431"
select select "tentative"
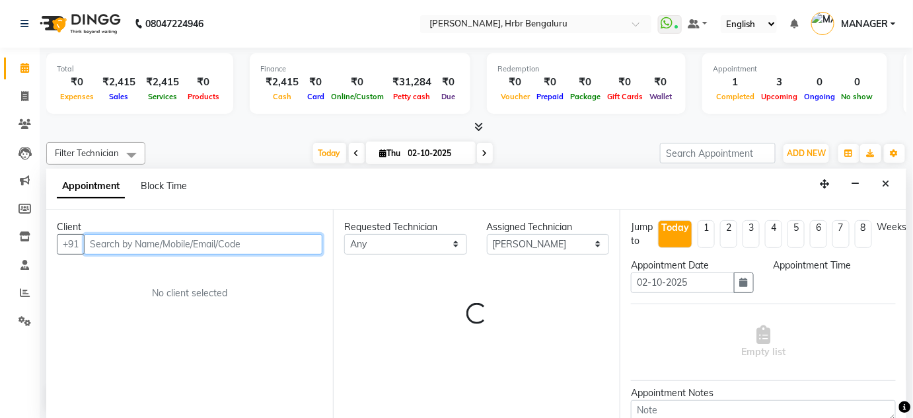
select select "840"
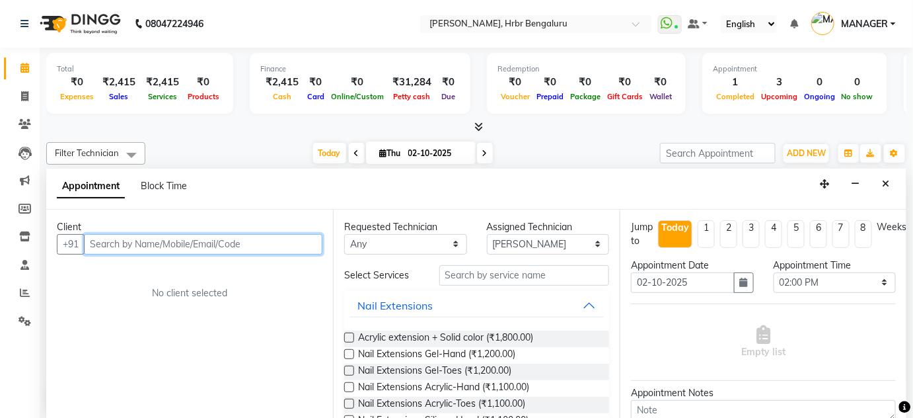
click at [116, 247] on input "text" at bounding box center [203, 244] width 238 height 20
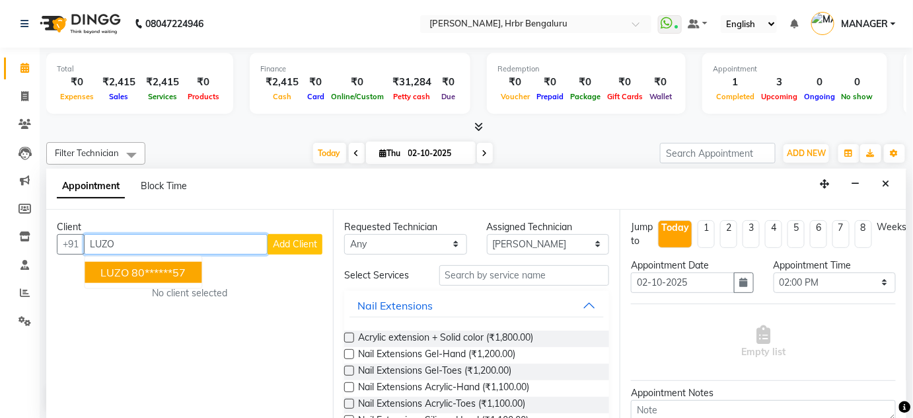
click at [114, 261] on button "LUZO 80******57" at bounding box center [143, 271] width 117 height 21
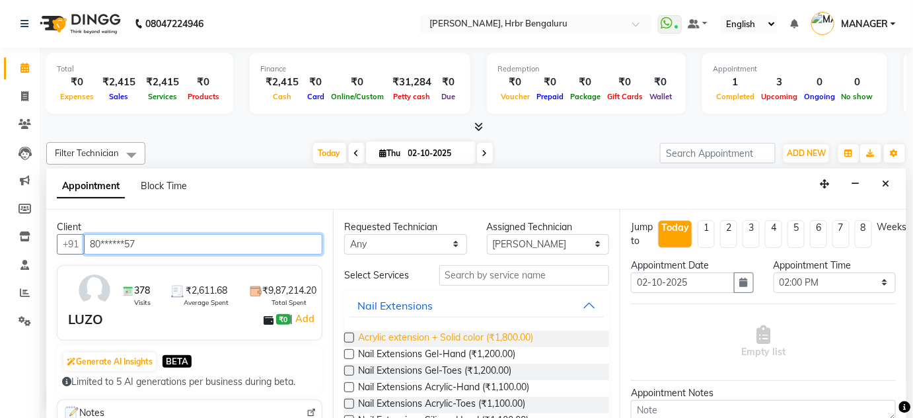
type input "80******57"
click at [384, 340] on span "Acrylic extension + Solid color (₹1,800.00)" at bounding box center [445, 338] width 175 height 17
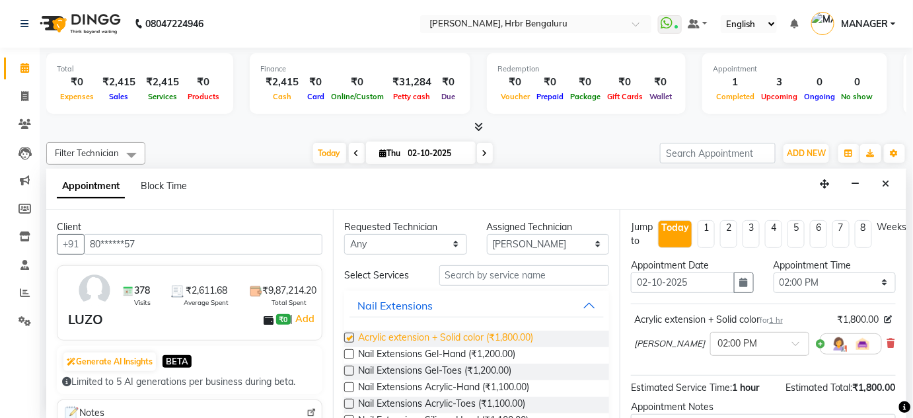
checkbox input "false"
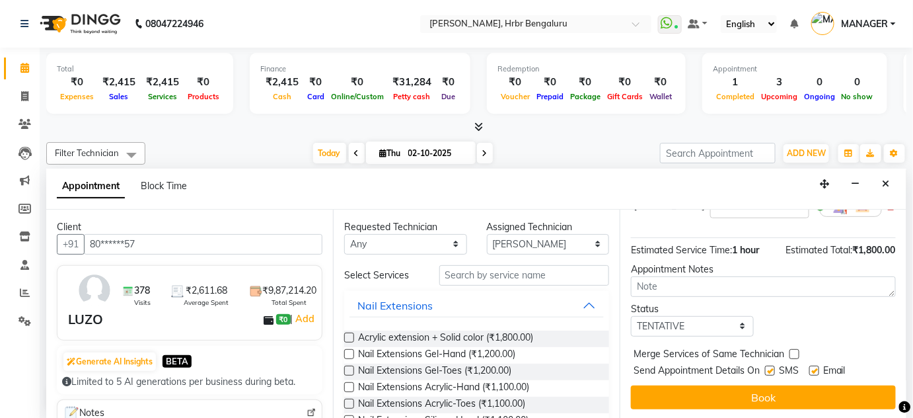
click at [769, 368] on label at bounding box center [770, 370] width 10 height 10
click at [769, 368] on input "checkbox" at bounding box center [769, 371] width 9 height 9
checkbox input "false"
click at [818, 367] on label at bounding box center [814, 370] width 10 height 10
click at [818, 367] on input "checkbox" at bounding box center [813, 371] width 9 height 9
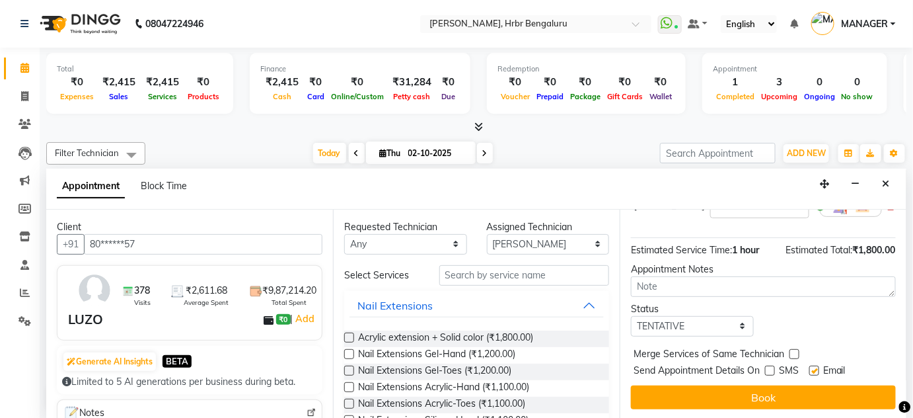
checkbox input "false"
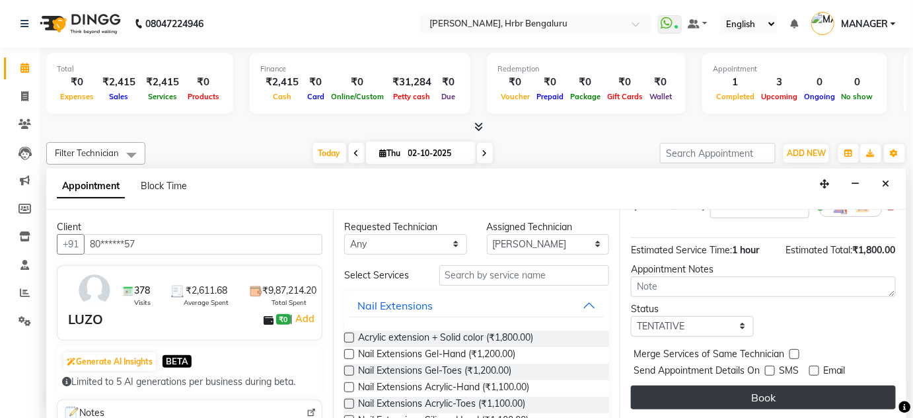
click at [805, 393] on button "Book" at bounding box center [763, 397] width 265 height 24
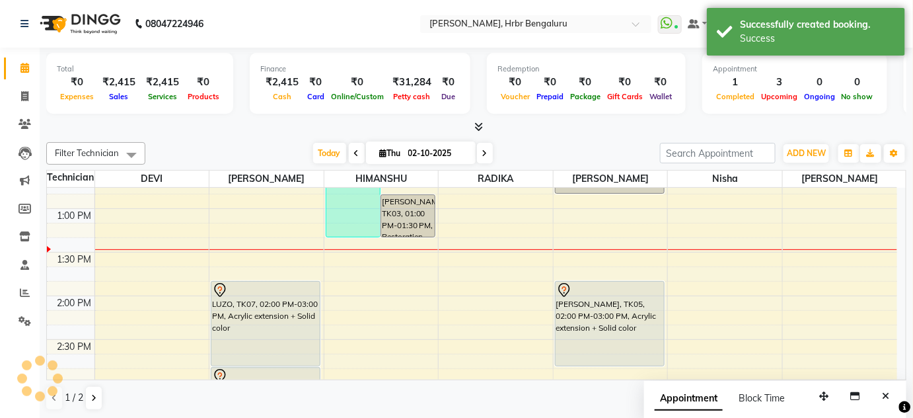
scroll to position [0, 0]
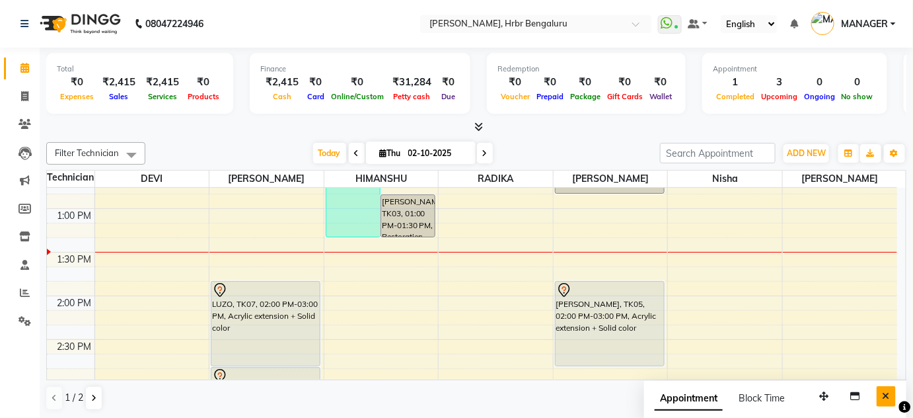
click at [883, 398] on button "Close" at bounding box center [886, 396] width 19 height 20
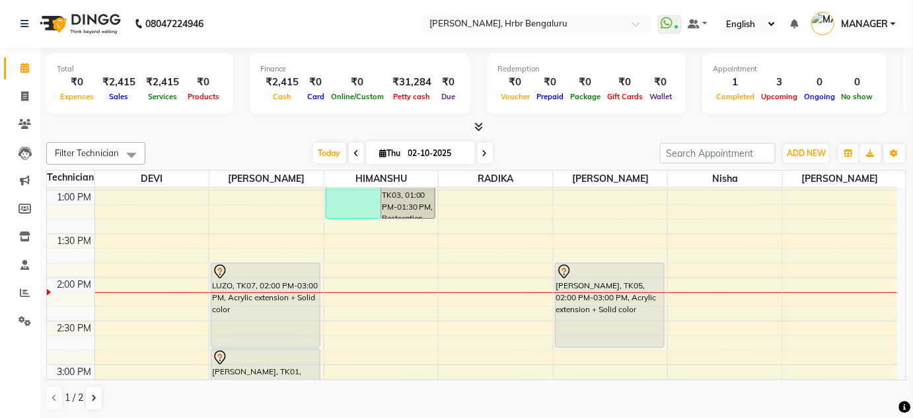
scroll to position [1126, 0]
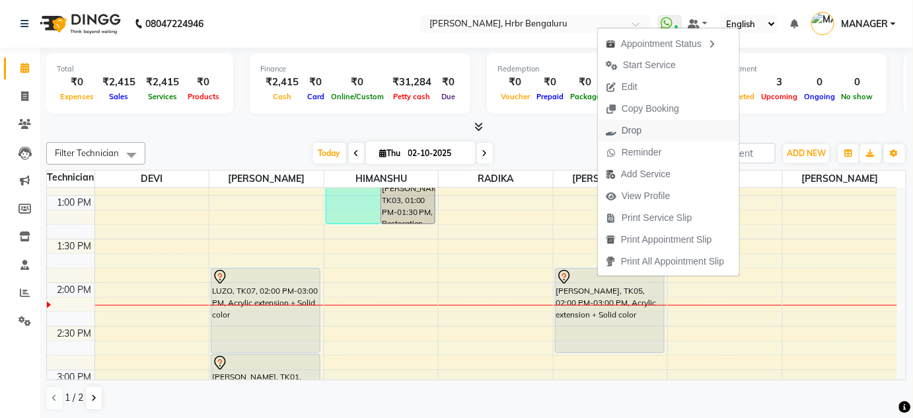
click at [644, 129] on span "Drop" at bounding box center [624, 131] width 52 height 22
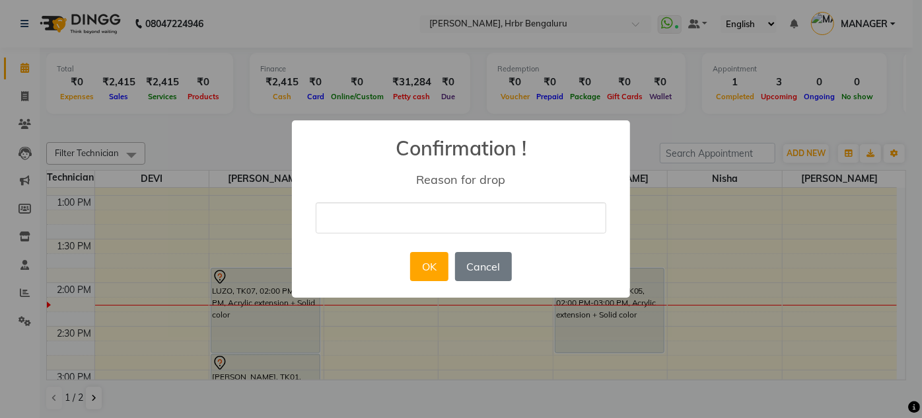
click at [414, 213] on input "text" at bounding box center [461, 217] width 291 height 31
type input "NOT RESPONDING TO CALL"
click at [439, 272] on button "OK" at bounding box center [429, 266] width 38 height 29
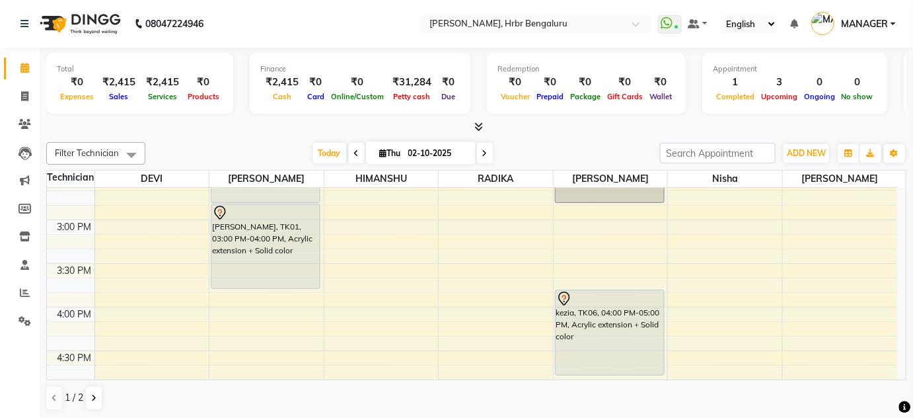
scroll to position [1281, 0]
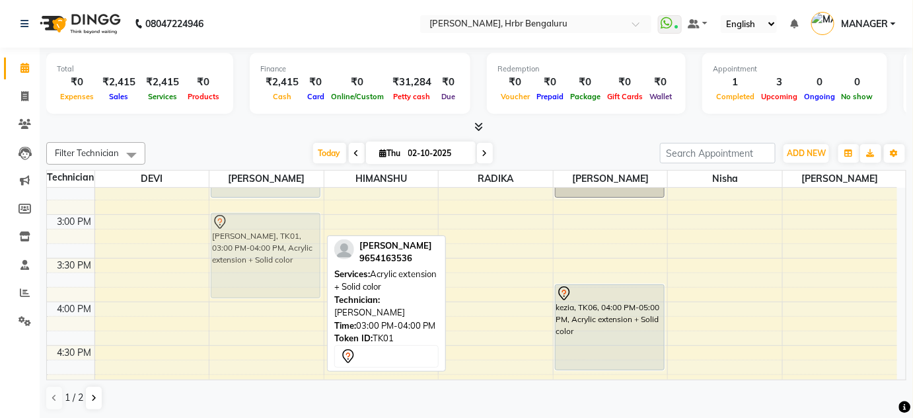
drag, startPoint x: 229, startPoint y: 209, endPoint x: 227, endPoint y: 221, distance: 12.6
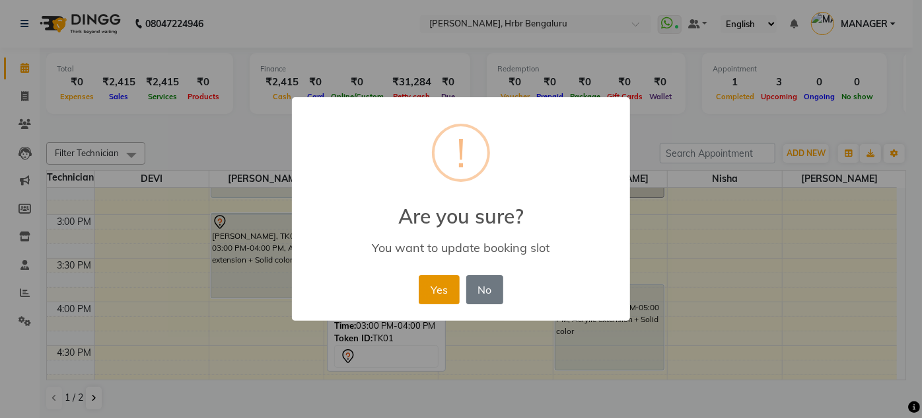
click at [423, 293] on button "Yes" at bounding box center [439, 289] width 40 height 29
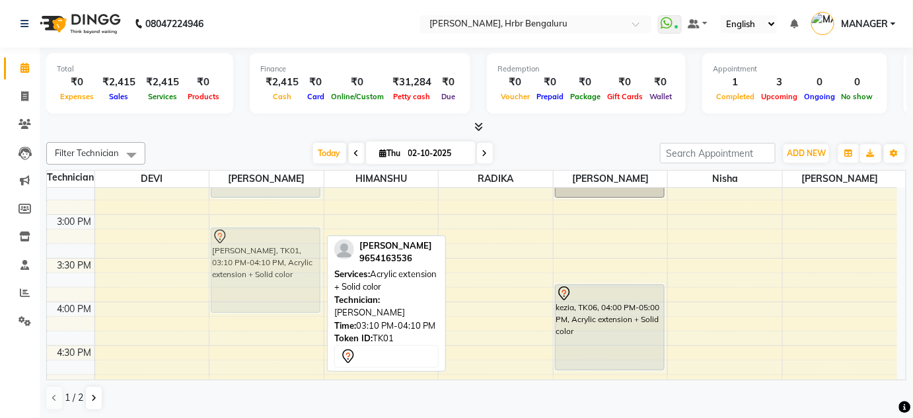
drag, startPoint x: 274, startPoint y: 233, endPoint x: 274, endPoint y: 244, distance: 11.2
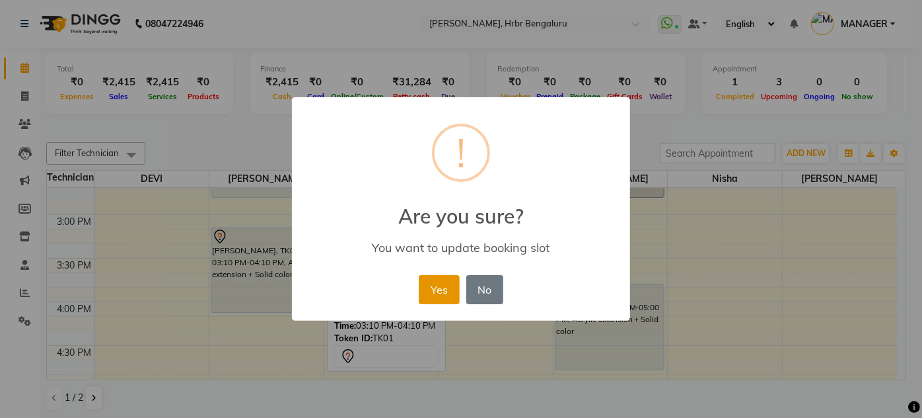
click at [424, 292] on button "Yes" at bounding box center [439, 289] width 40 height 29
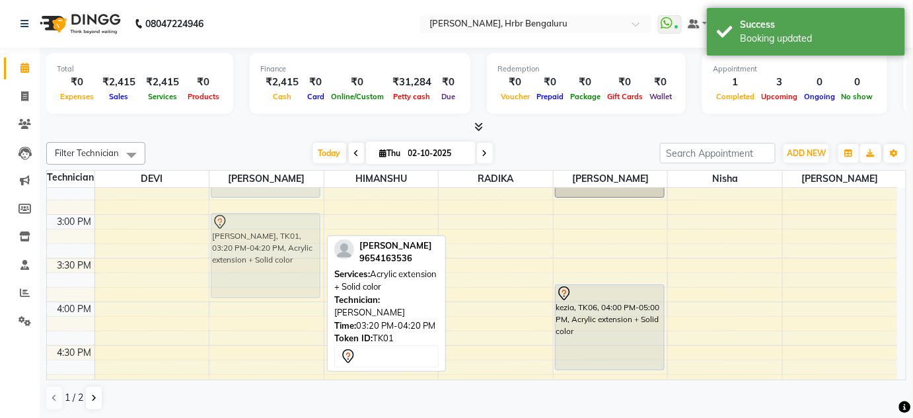
drag, startPoint x: 254, startPoint y: 277, endPoint x: 252, endPoint y: 262, distance: 15.3
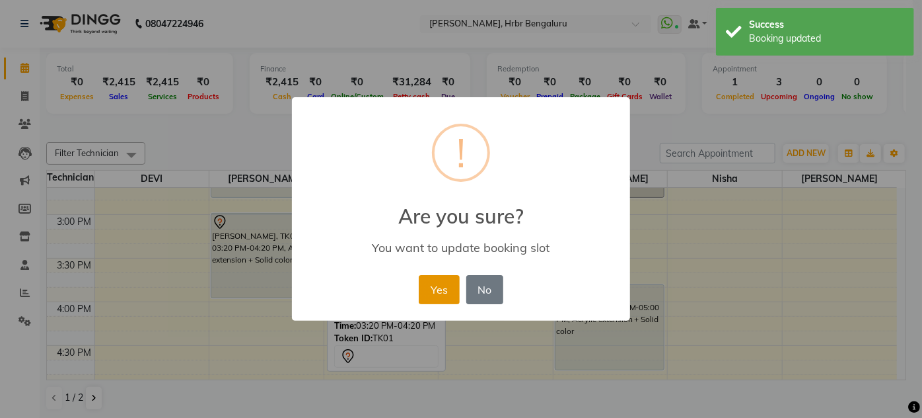
click at [438, 287] on button "Yes" at bounding box center [439, 289] width 40 height 29
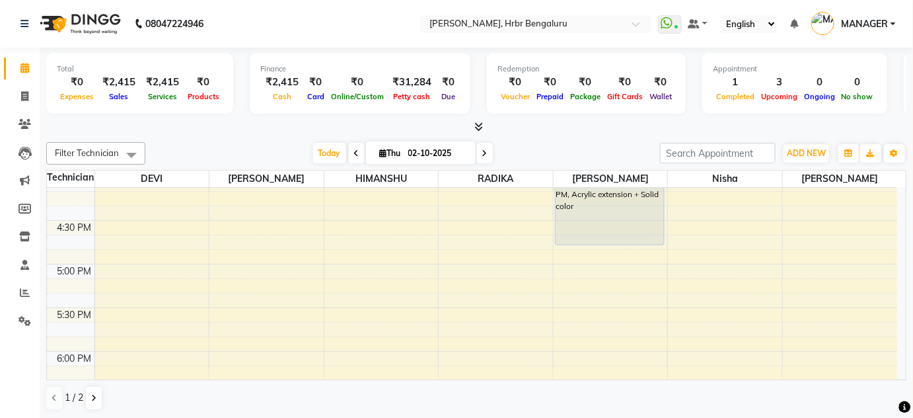
scroll to position [1411, 0]
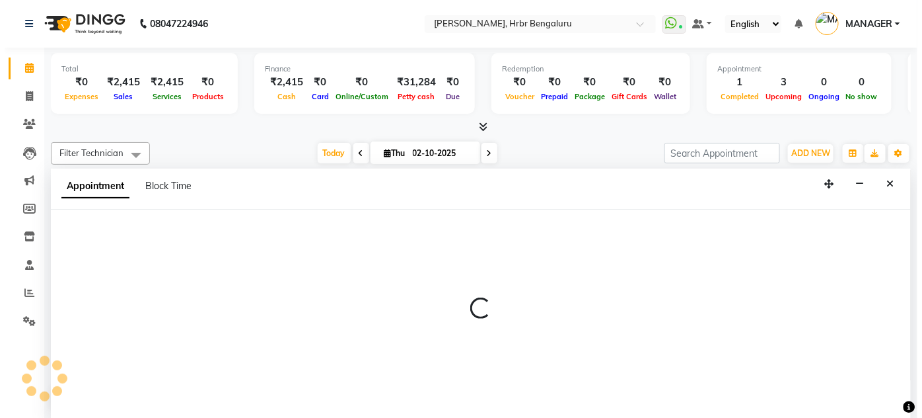
scroll to position [0, 0]
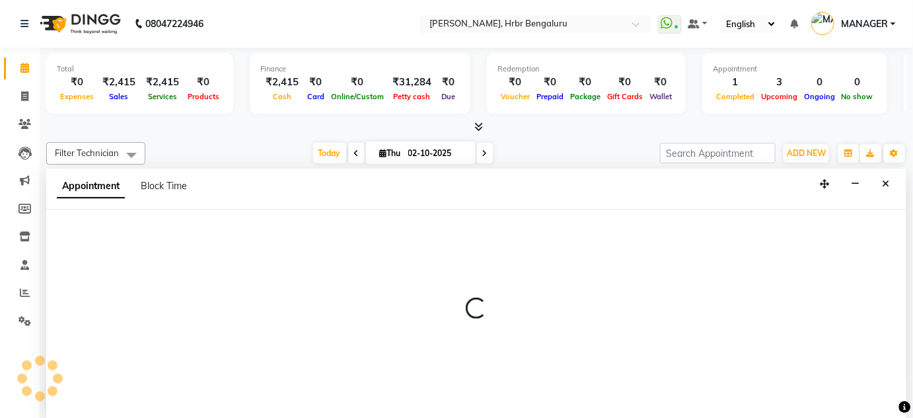
select select "77431"
select select "tentative"
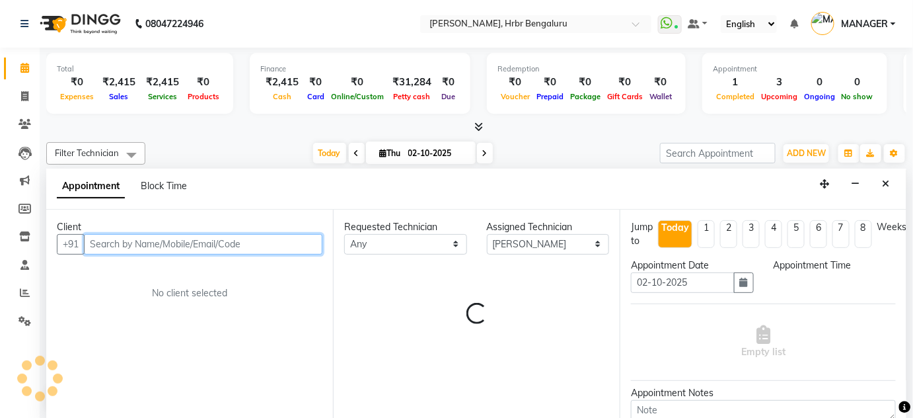
select select "1050"
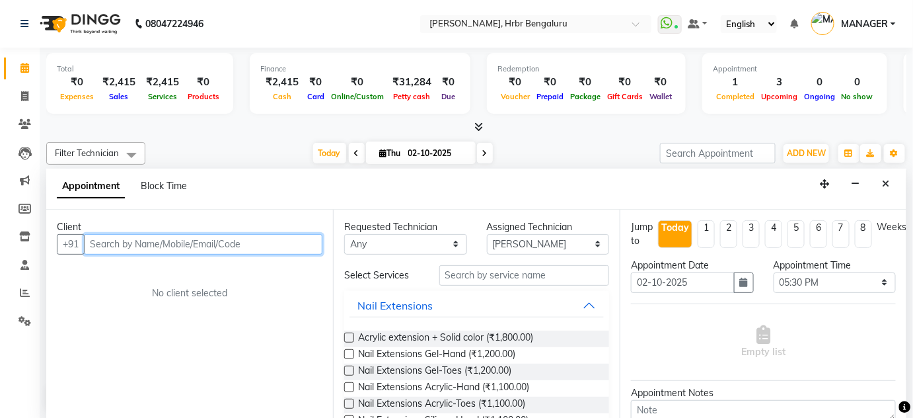
click at [102, 234] on input "text" at bounding box center [203, 244] width 238 height 20
type input "9692271206"
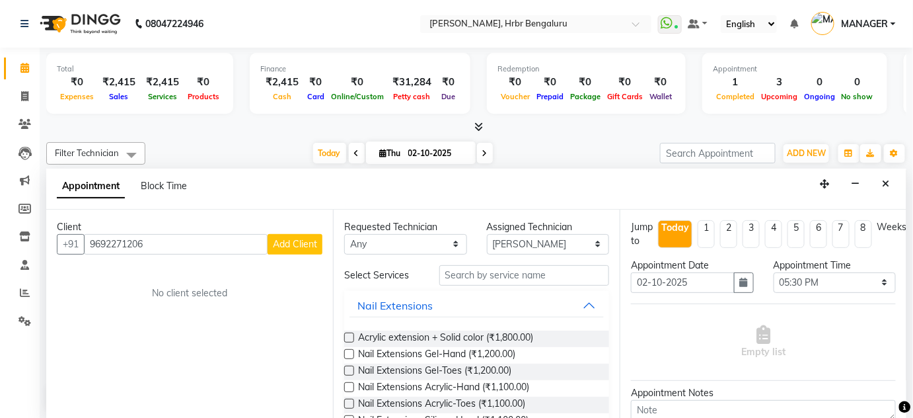
click at [299, 240] on span "Add Client" at bounding box center [295, 244] width 44 height 12
select select "21"
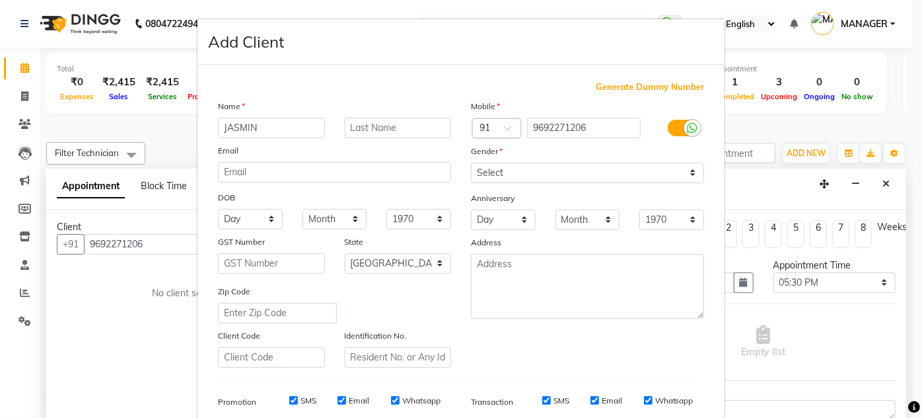
type input "JASMIN"
click at [537, 172] on select "Select [DEMOGRAPHIC_DATA] [DEMOGRAPHIC_DATA] Other Prefer Not To Say" at bounding box center [587, 173] width 233 height 20
select select "[DEMOGRAPHIC_DATA]"
click at [471, 163] on select "Select [DEMOGRAPHIC_DATA] [DEMOGRAPHIC_DATA] Other Prefer Not To Say" at bounding box center [587, 173] width 233 height 20
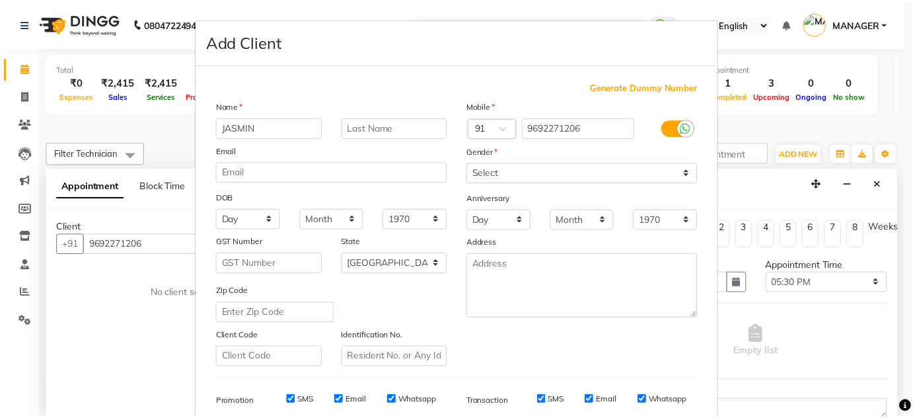
scroll to position [192, 0]
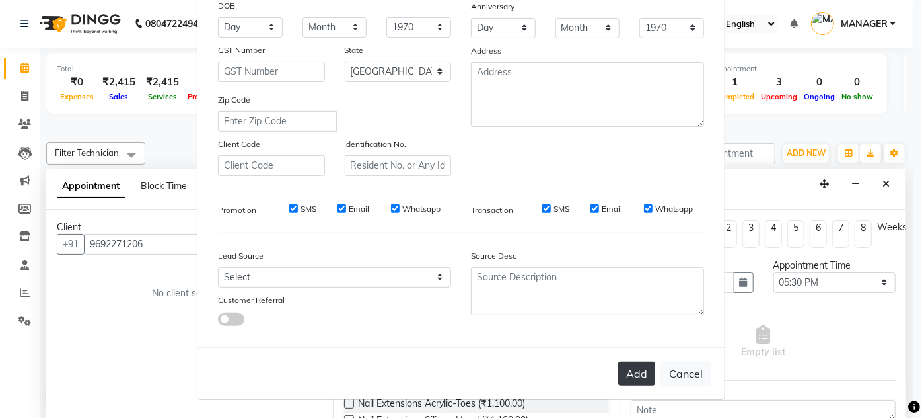
click at [629, 371] on button "Add" at bounding box center [636, 373] width 37 height 24
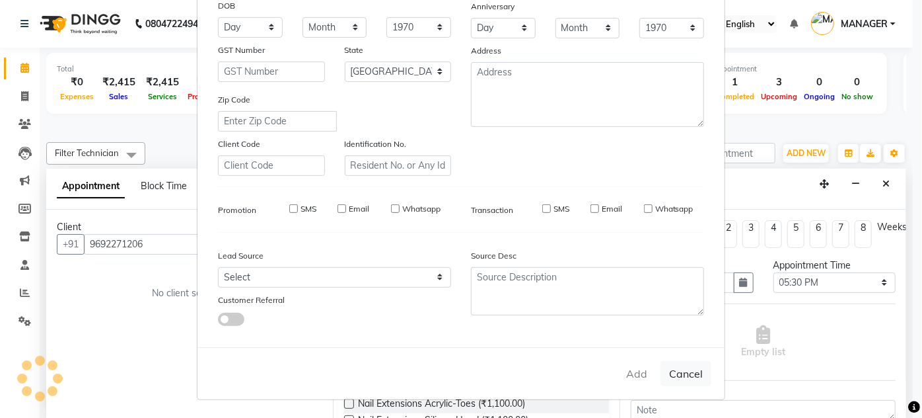
type input "96******06"
select select
select select "null"
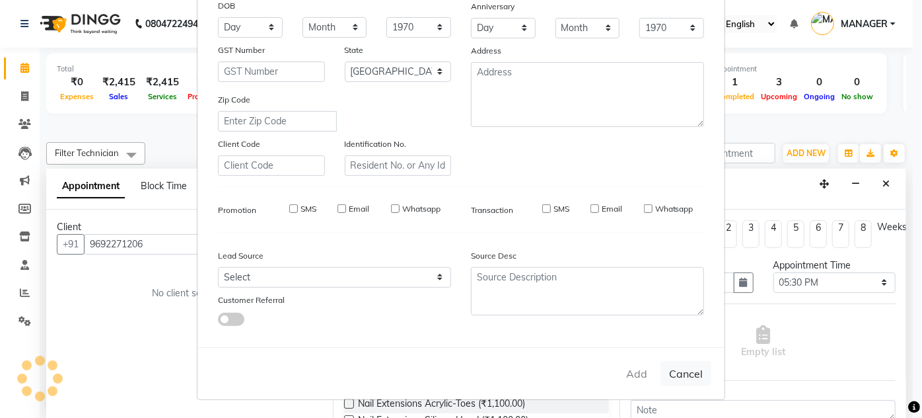
select select
checkbox input "false"
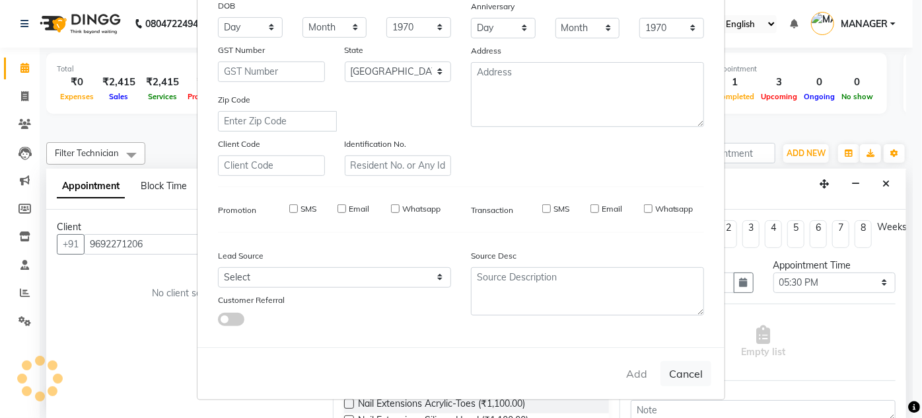
checkbox input "false"
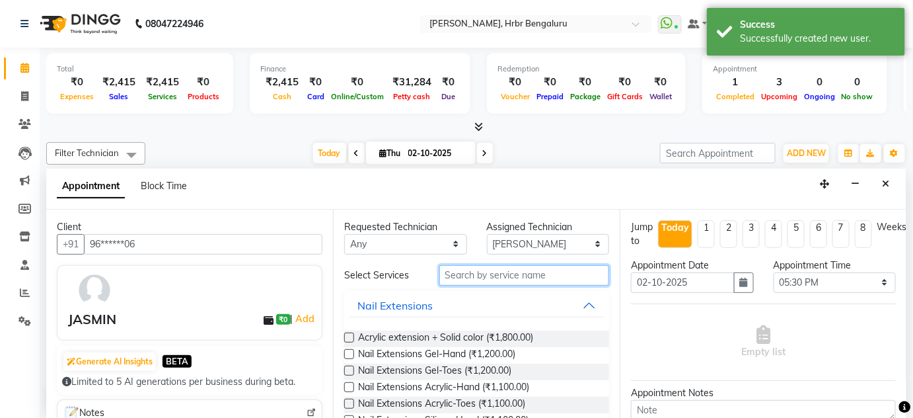
click at [474, 276] on input "text" at bounding box center [524, 275] width 170 height 20
type input "EX"
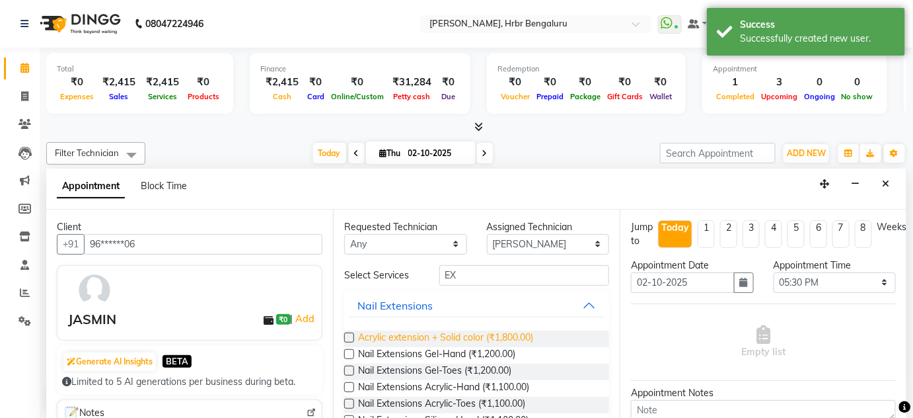
click at [445, 338] on span "Acrylic extension + Solid color (₹1,800.00)" at bounding box center [445, 338] width 175 height 17
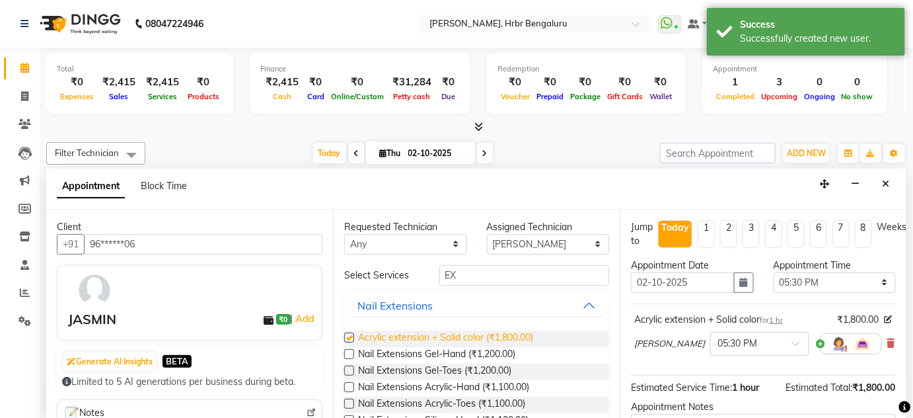
checkbox input "false"
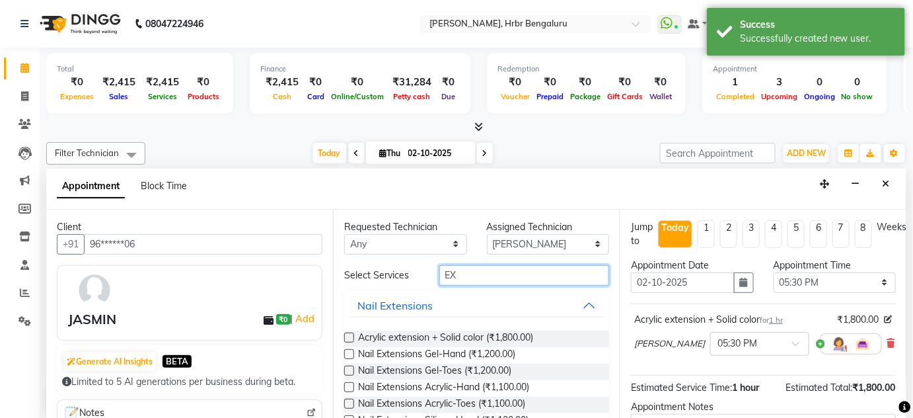
click at [530, 273] on input "EX" at bounding box center [524, 275] width 170 height 20
type input "E"
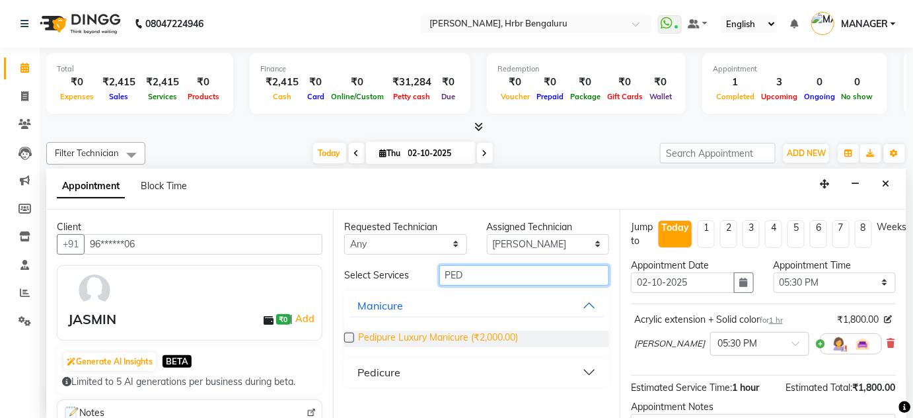
type input "PED"
click at [441, 338] on span "Pedipure Luxury Manicure (₹2,000.00)" at bounding box center [438, 338] width 160 height 17
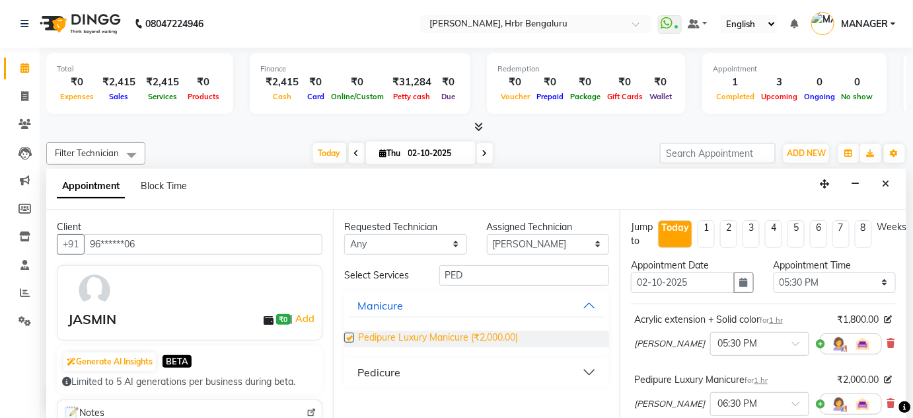
checkbox input "false"
click at [887, 341] on icon at bounding box center [891, 342] width 8 height 9
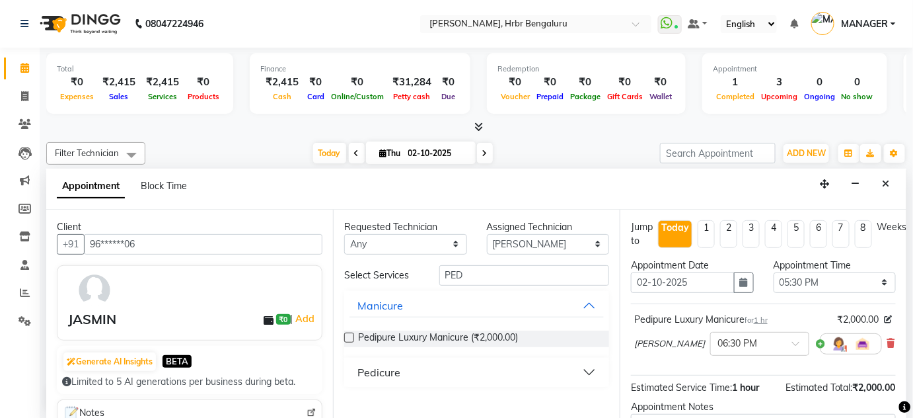
scroll to position [137, 0]
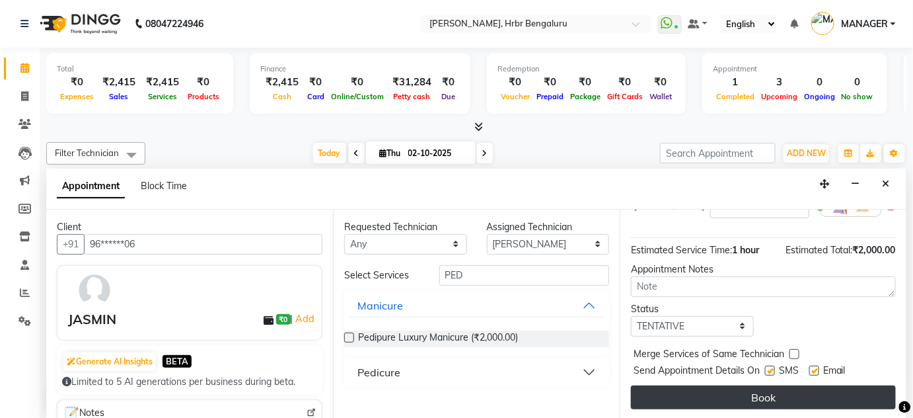
click at [782, 398] on button "Book" at bounding box center [763, 397] width 265 height 24
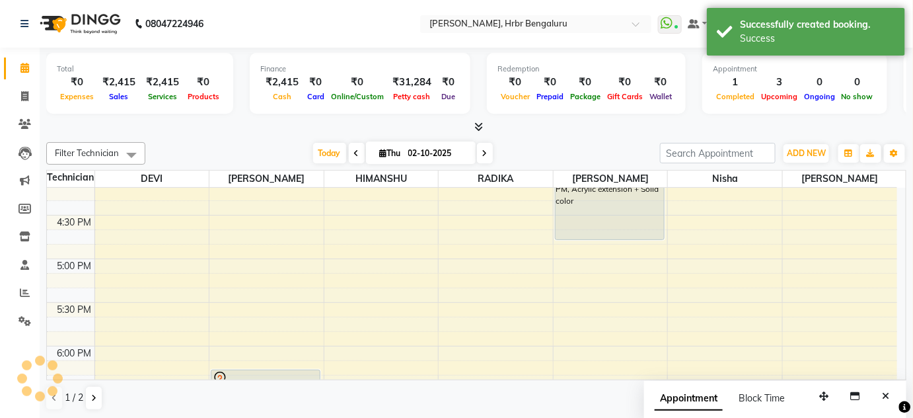
scroll to position [0, 0]
click at [888, 395] on icon "Close" at bounding box center [886, 395] width 7 height 9
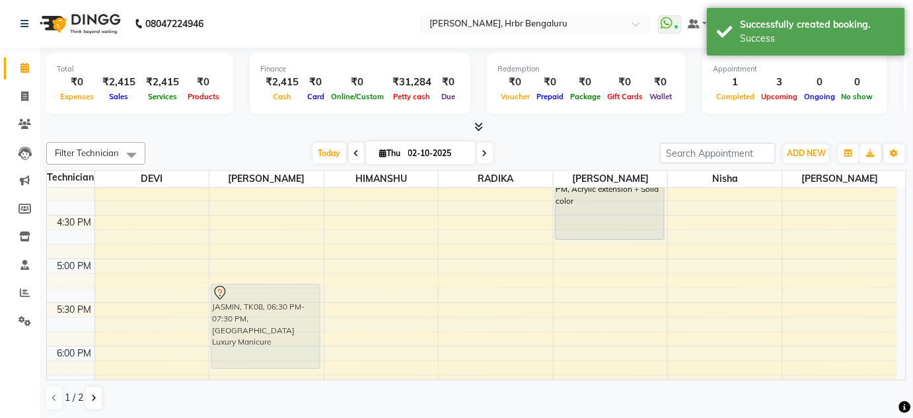
drag, startPoint x: 253, startPoint y: 369, endPoint x: 244, endPoint y: 283, distance: 85.7
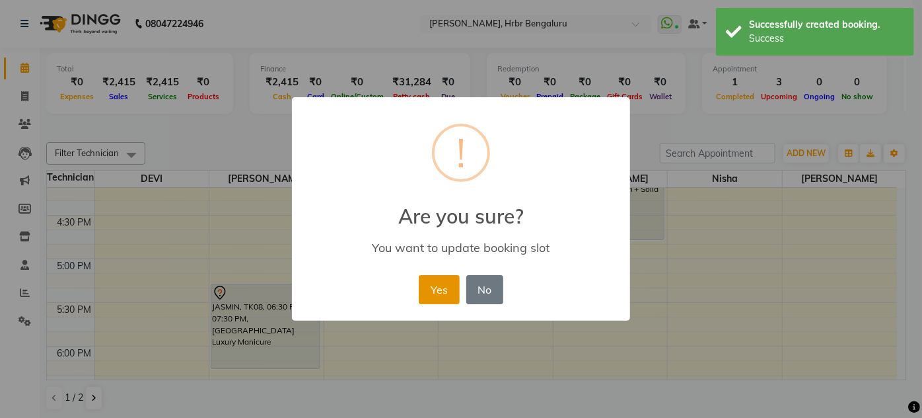
click at [427, 289] on button "Yes" at bounding box center [439, 289] width 40 height 29
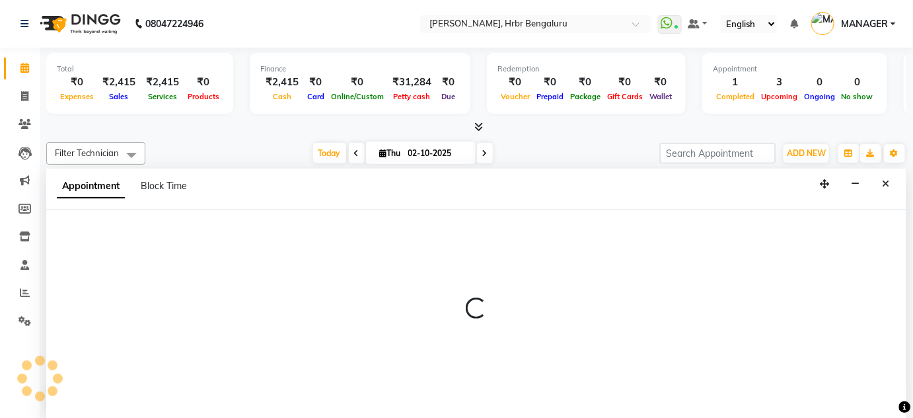
select select "93083"
select select "1080"
select select "tentative"
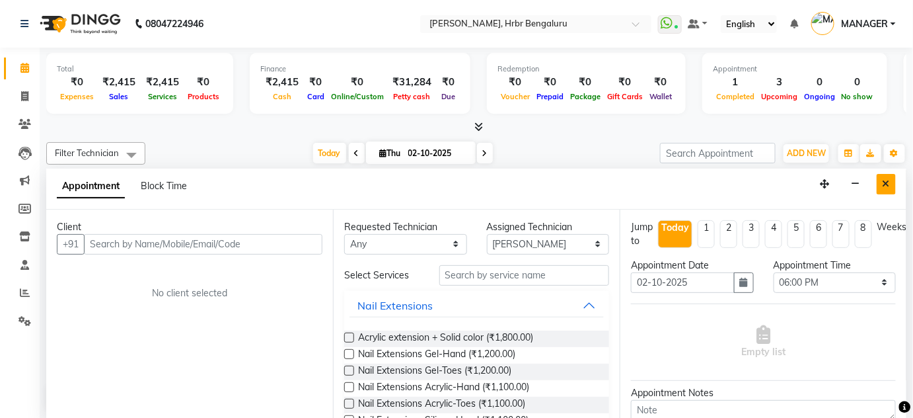
click at [888, 176] on button "Close" at bounding box center [886, 184] width 19 height 20
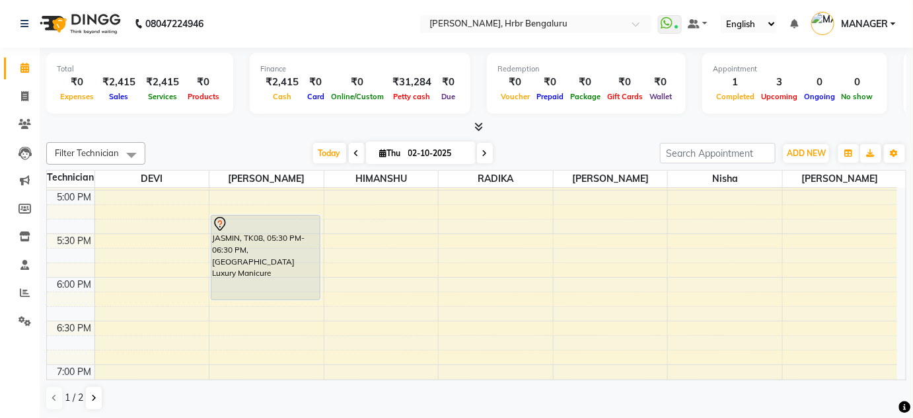
scroll to position [1469, 0]
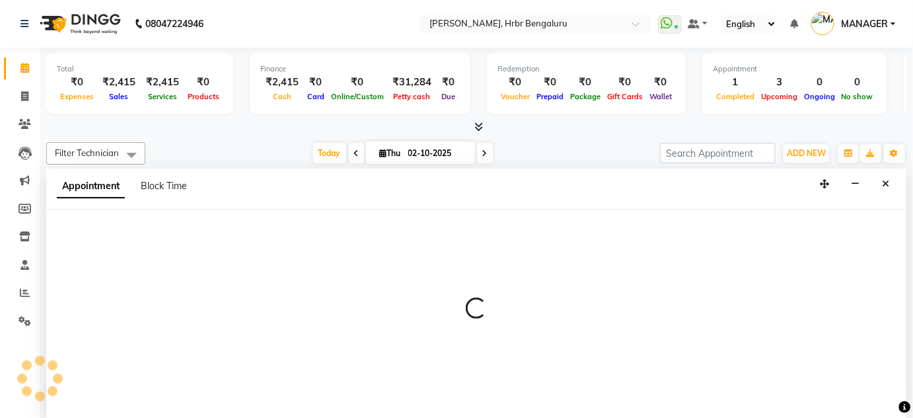
select select "87889"
select select "1080"
select select "tentative"
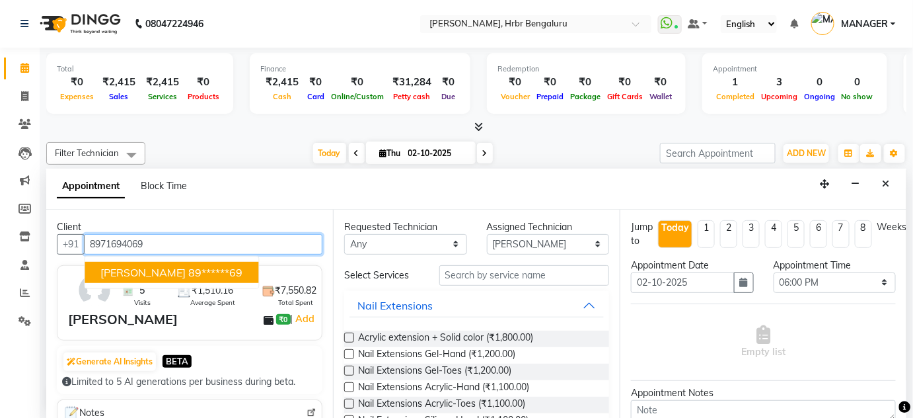
click at [125, 265] on span "[PERSON_NAME]" at bounding box center [142, 271] width 85 height 13
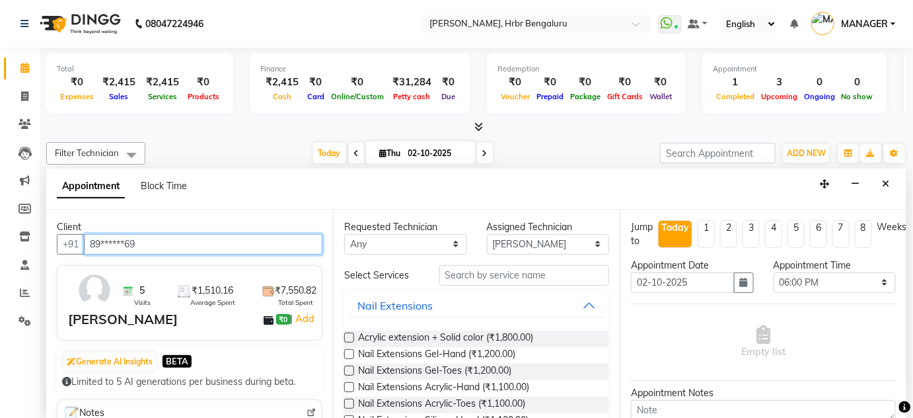
type input "89******69"
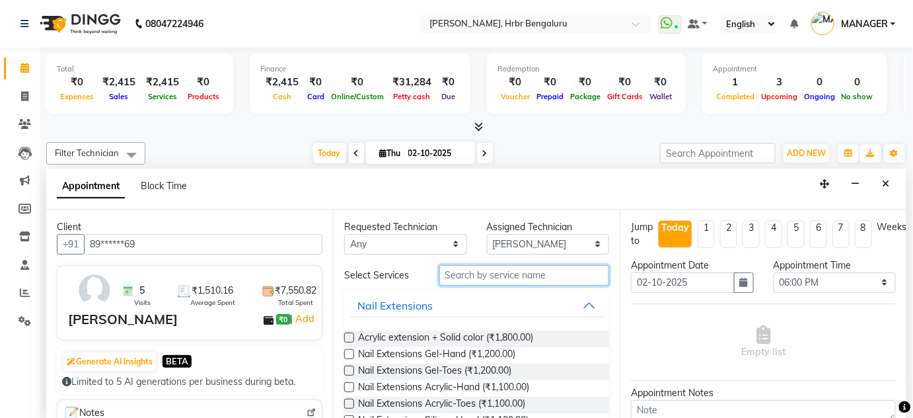
click at [502, 273] on input "text" at bounding box center [524, 275] width 170 height 20
type input "EX"
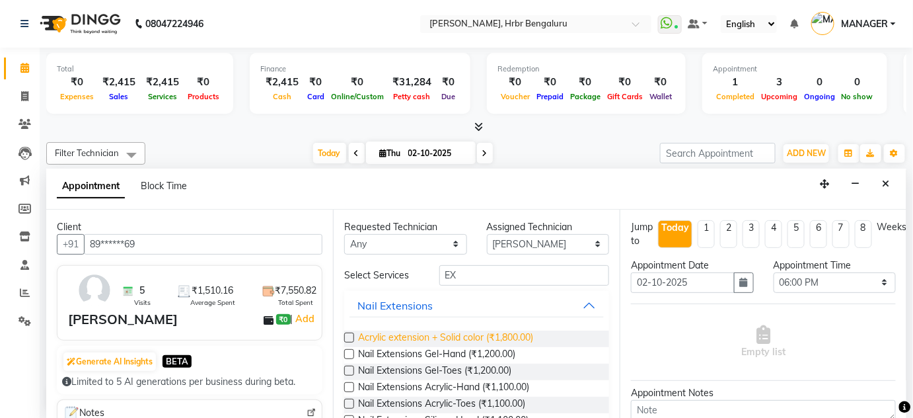
click at [496, 336] on span "Acrylic extension + Solid color (₹1,800.00)" at bounding box center [445, 338] width 175 height 17
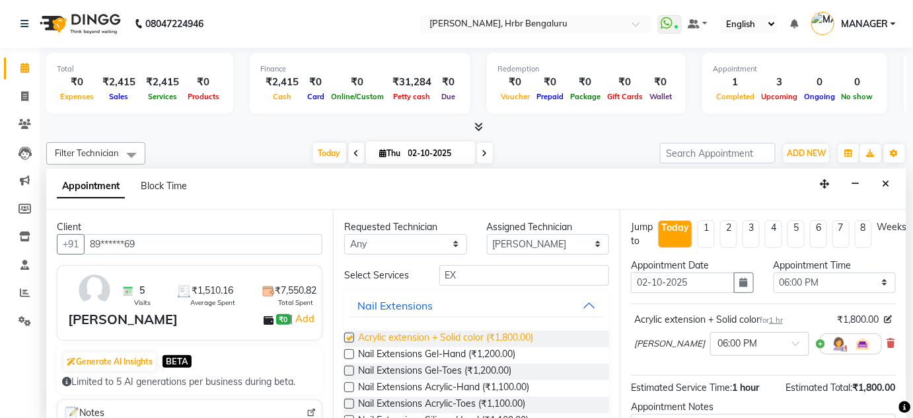
checkbox input "false"
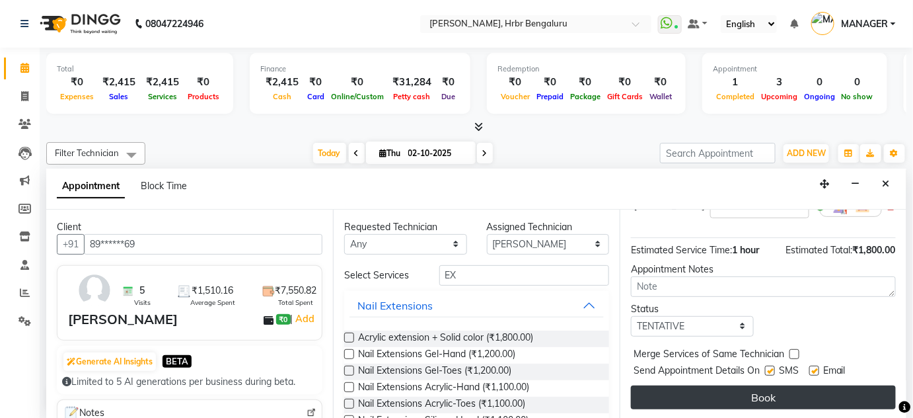
click at [778, 388] on button "Book" at bounding box center [763, 397] width 265 height 24
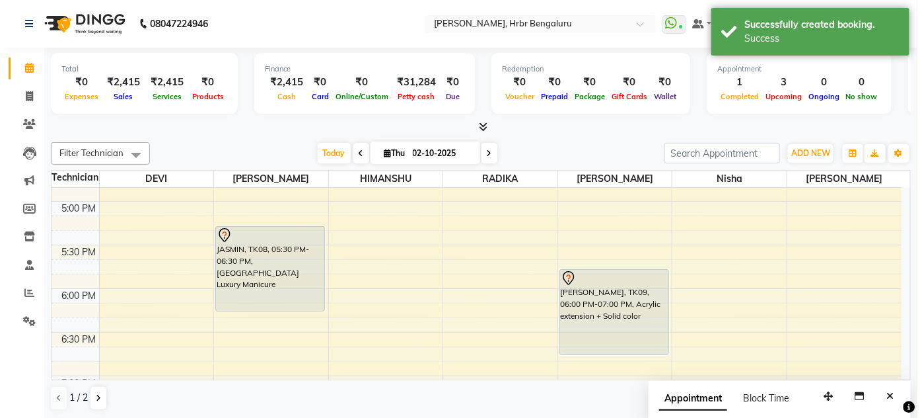
scroll to position [0, 0]
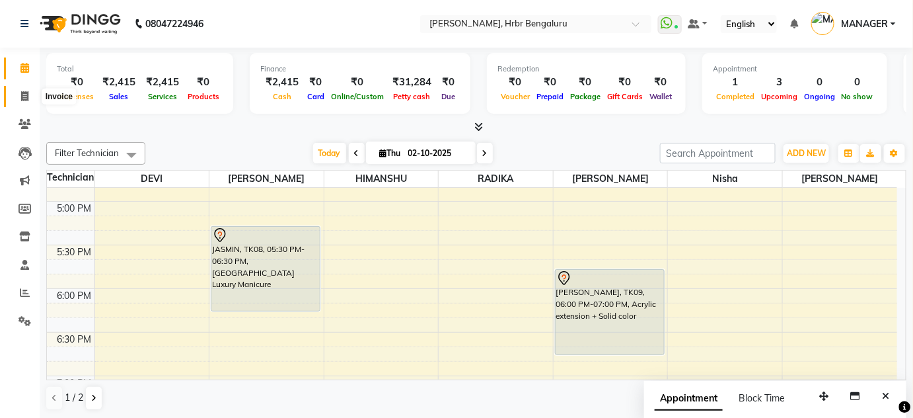
click at [28, 97] on icon at bounding box center [24, 96] width 7 height 10
select select "service"
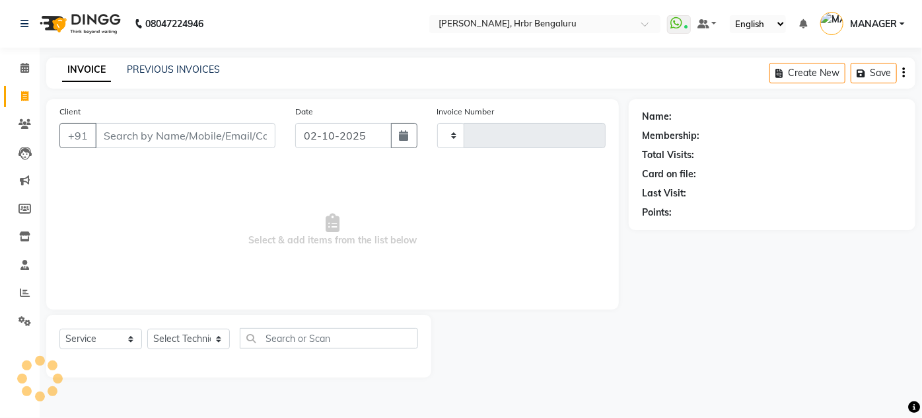
type input "1252"
select select "3771"
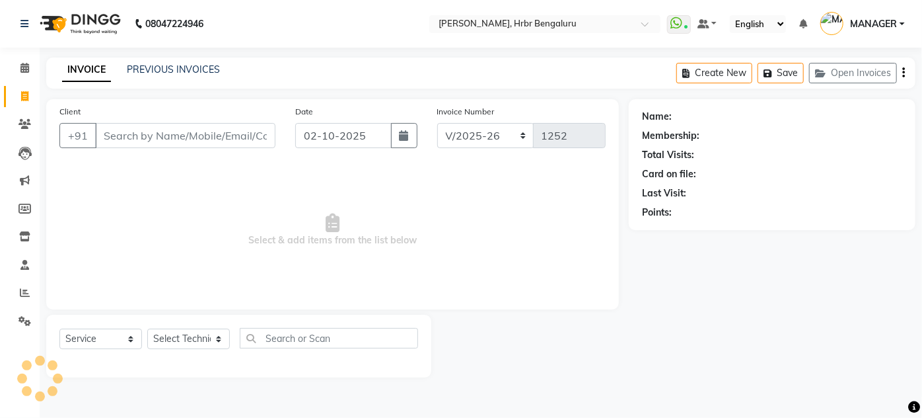
click at [127, 137] on input "Client" at bounding box center [185, 135] width 180 height 25
